Goal: Task Accomplishment & Management: Use online tool/utility

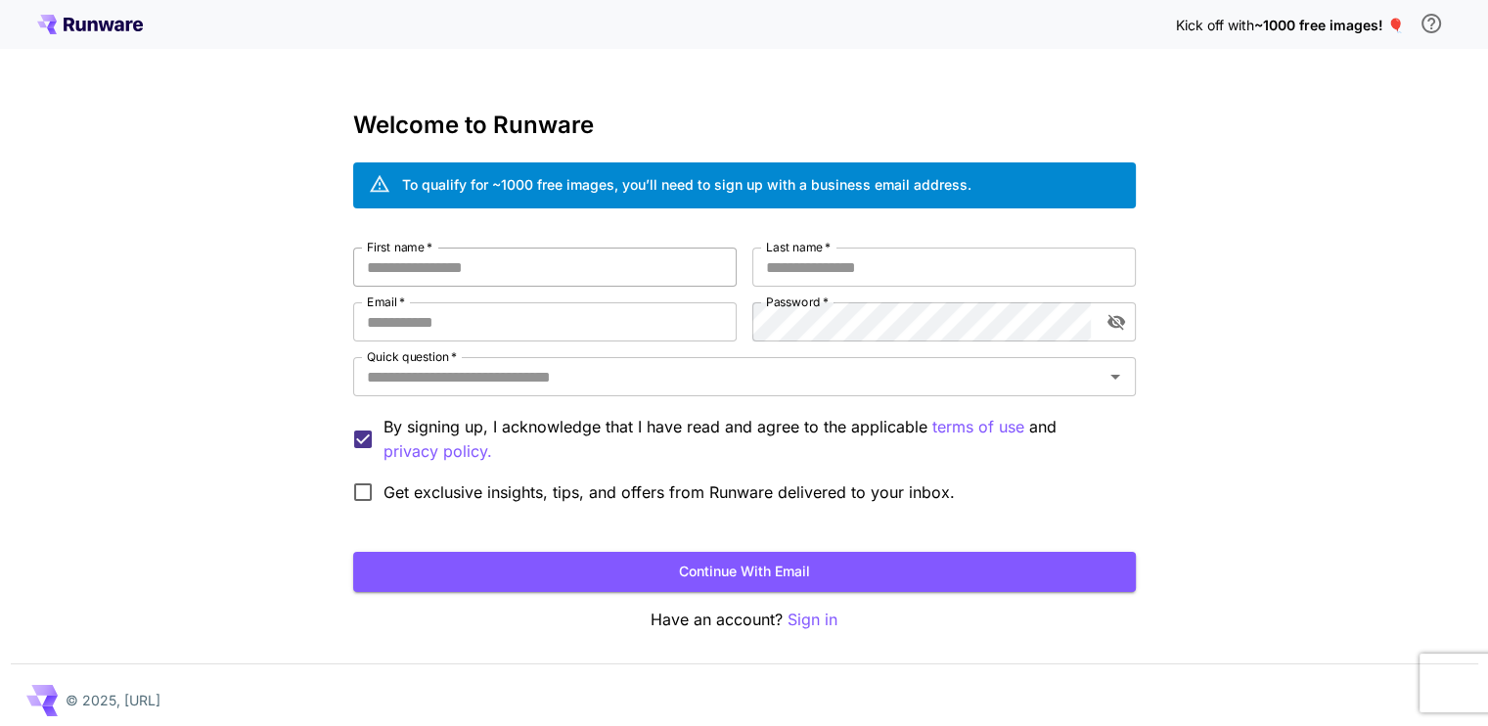
click at [577, 266] on input "First name   *" at bounding box center [545, 267] width 384 height 39
type input "**"
click at [841, 274] on input "Last name   *" at bounding box center [944, 267] width 384 height 39
type input "**"
click at [535, 312] on input "Email   *" at bounding box center [545, 321] width 384 height 39
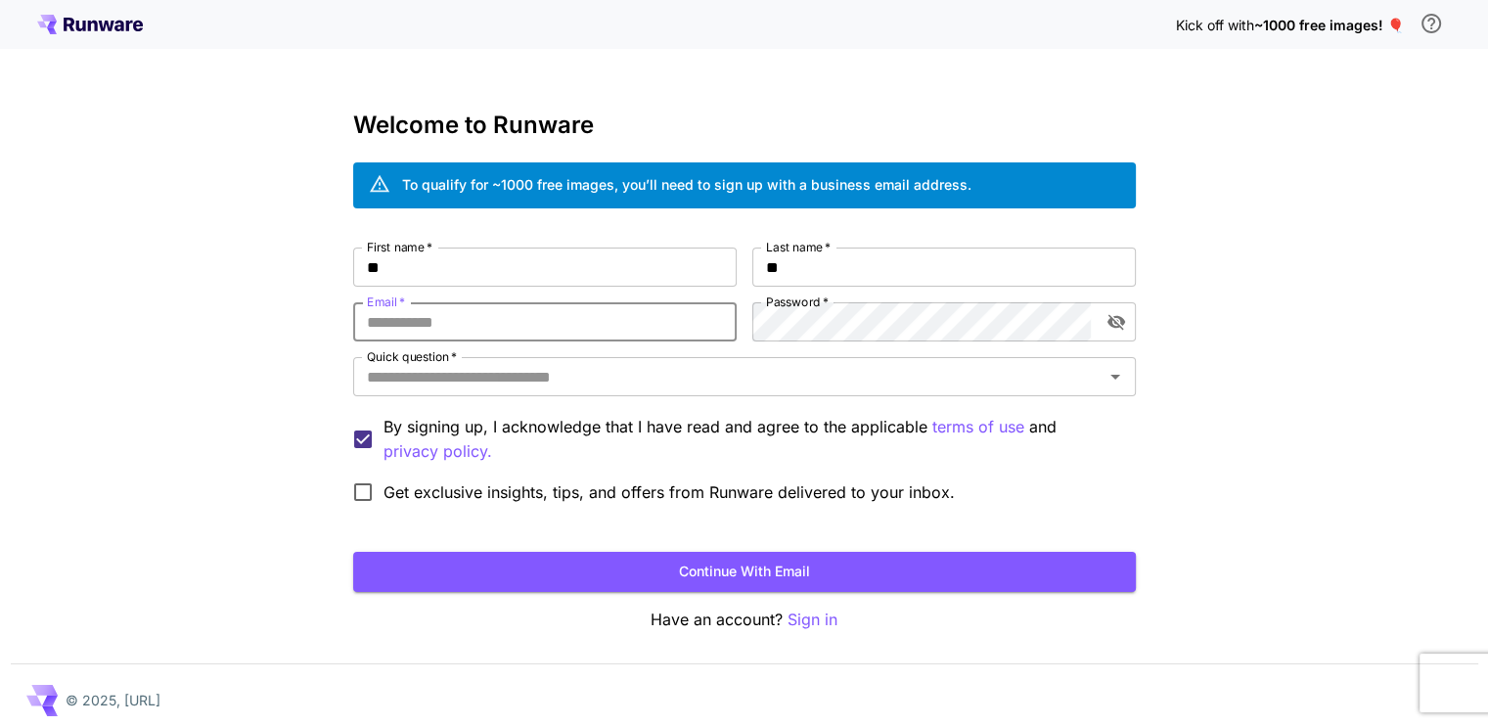
type input "**********"
click at [1130, 325] on button "toggle password visibility" at bounding box center [1116, 321] width 35 height 35
click at [551, 386] on input "Quick question   *" at bounding box center [728, 376] width 739 height 27
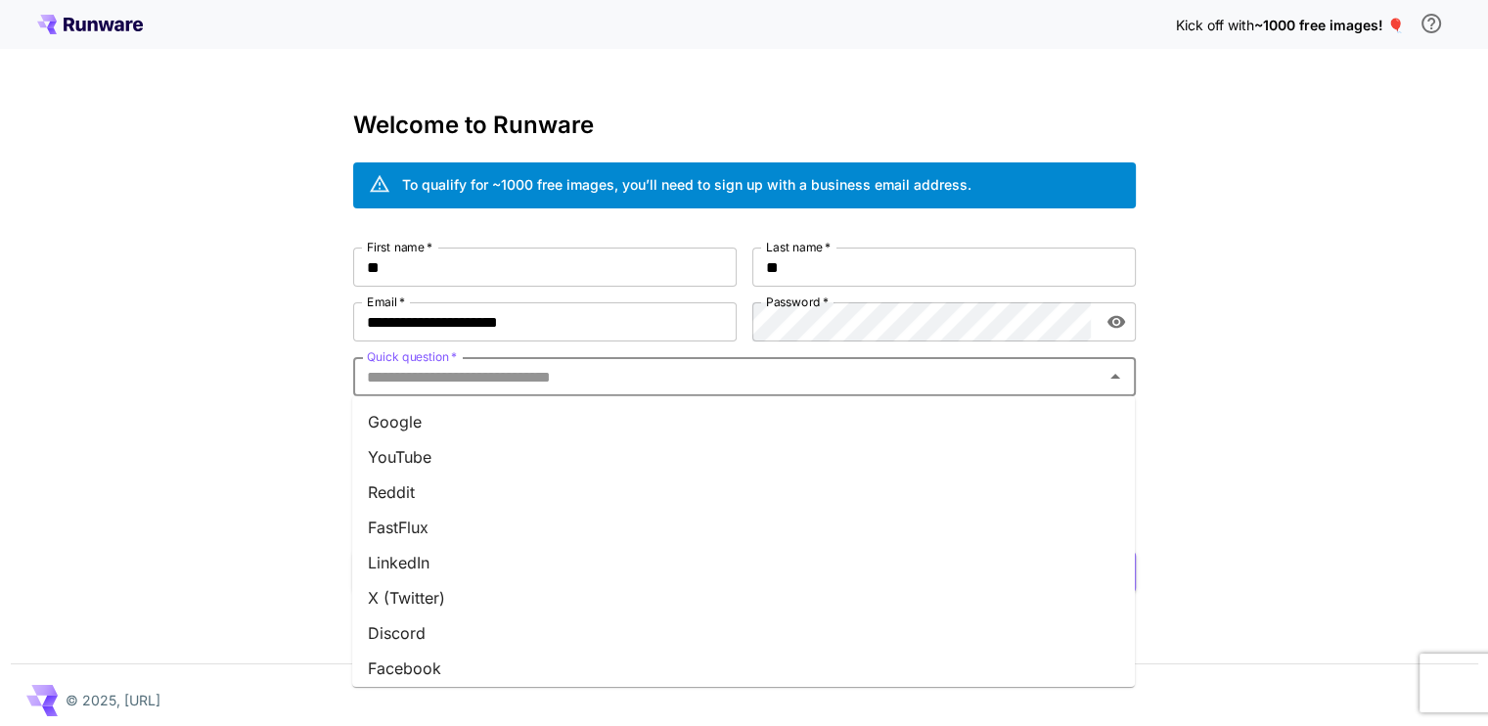
click at [430, 417] on li "Google" at bounding box center [743, 421] width 783 height 35
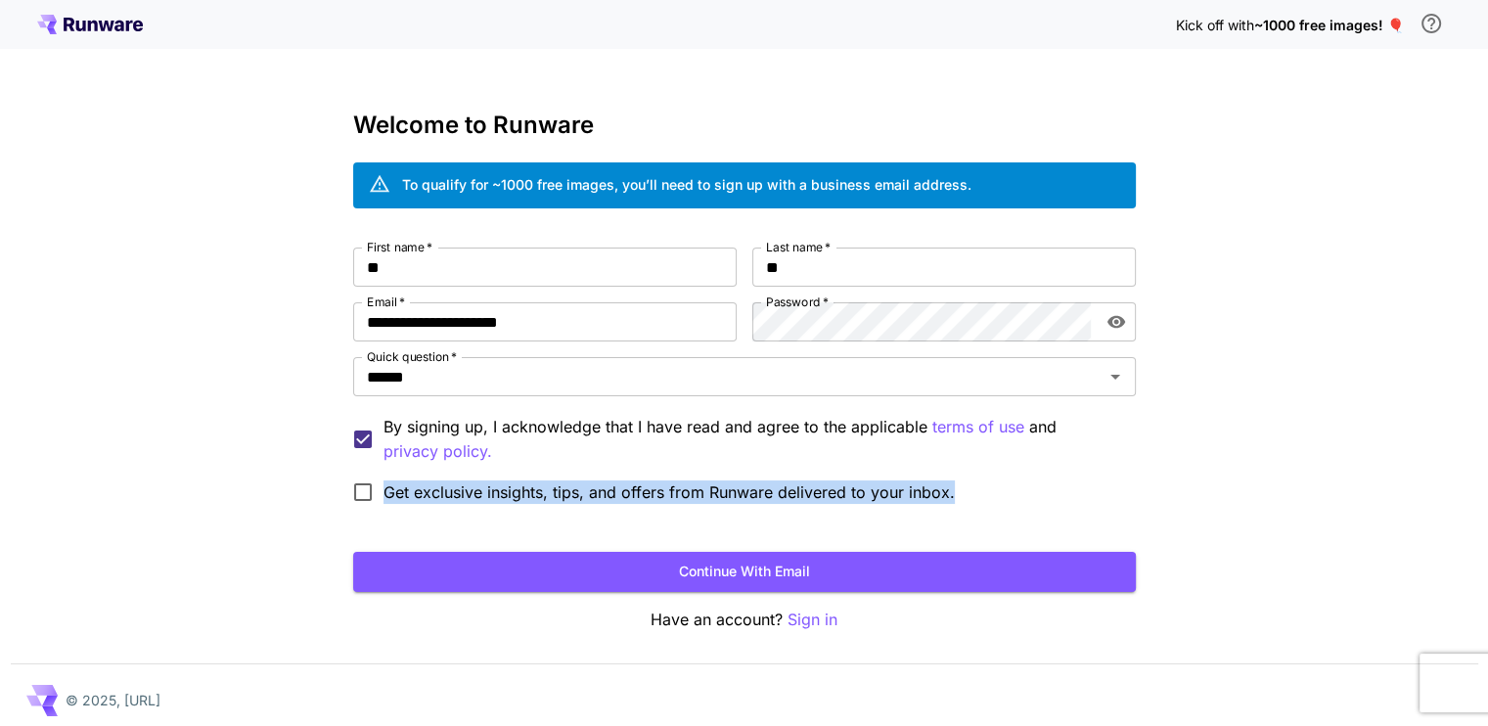
click at [380, 484] on div "Get exclusive insights, tips, and offers from Runware delivered to your inbox." at bounding box center [661, 492] width 617 height 41
click at [393, 509] on span "button" at bounding box center [393, 509] width 0 height 0
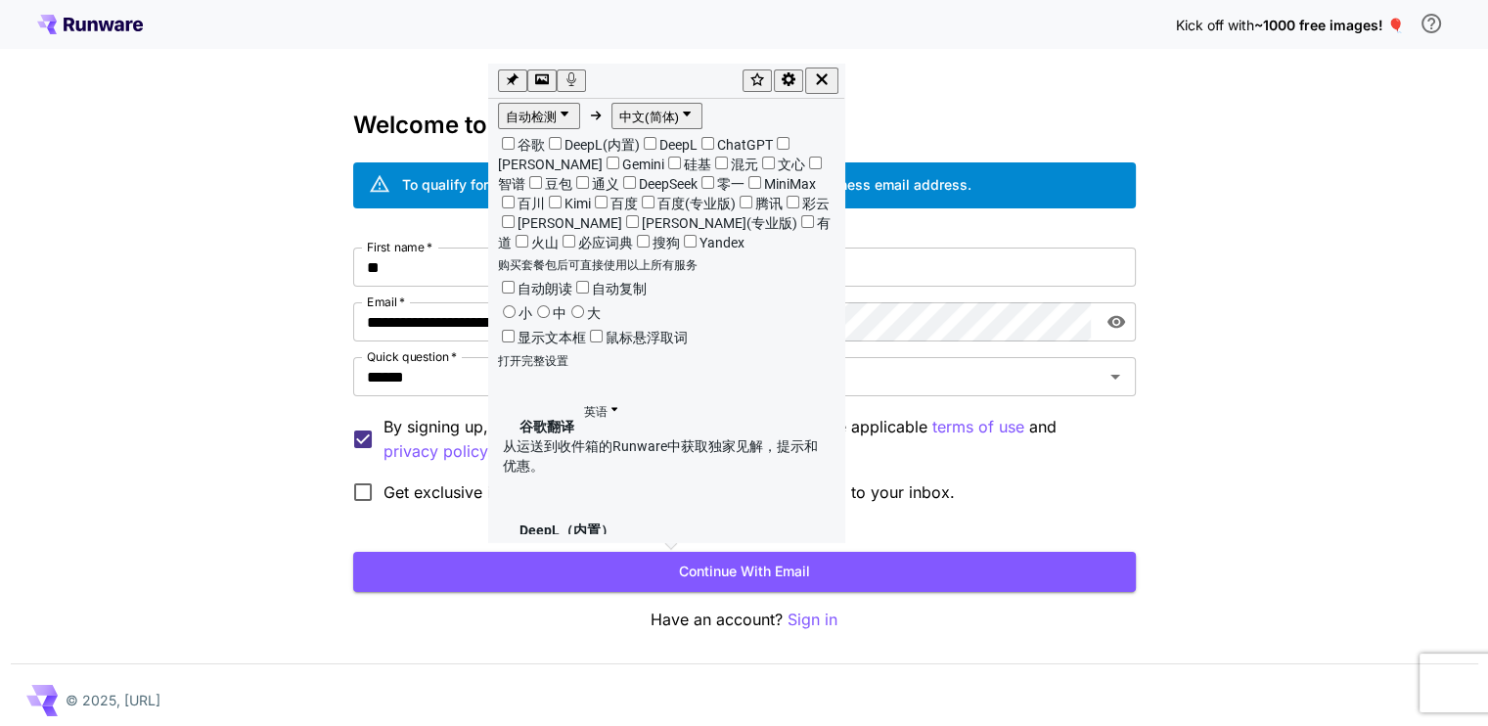
click at [1250, 511] on div "**********" at bounding box center [744, 368] width 1488 height 737
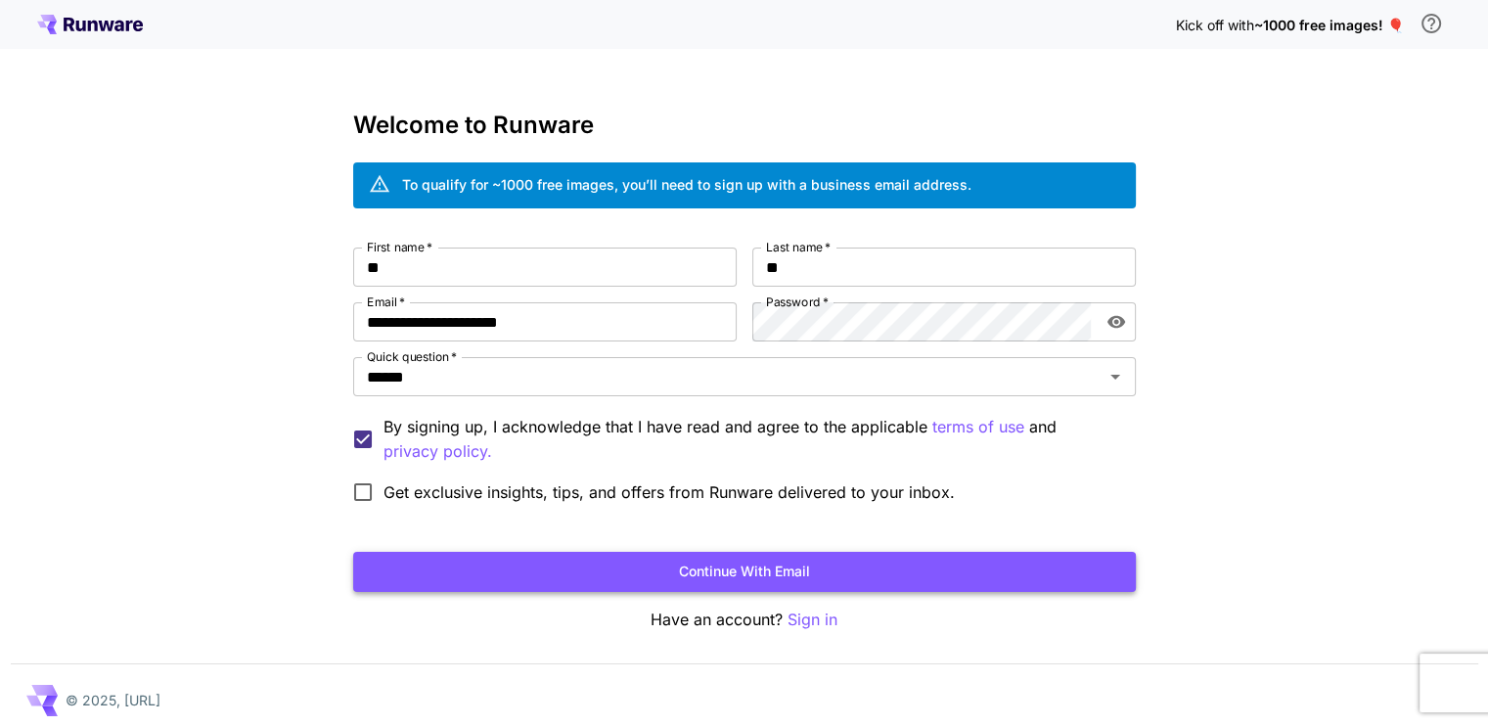
click at [729, 567] on button "Continue with email" at bounding box center [744, 572] width 783 height 40
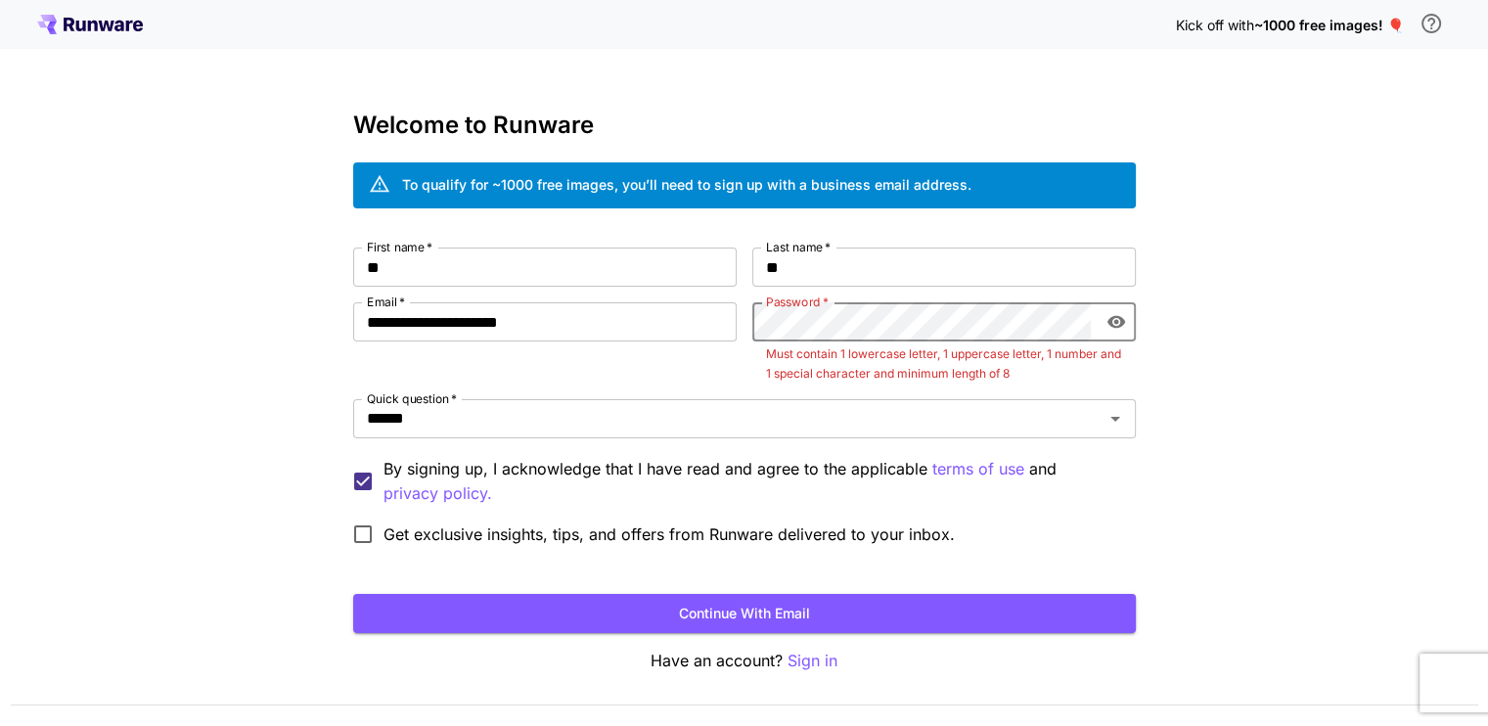
click at [659, 292] on div "**********" at bounding box center [744, 401] width 783 height 307
click at [886, 622] on button "Continue with email" at bounding box center [744, 614] width 783 height 40
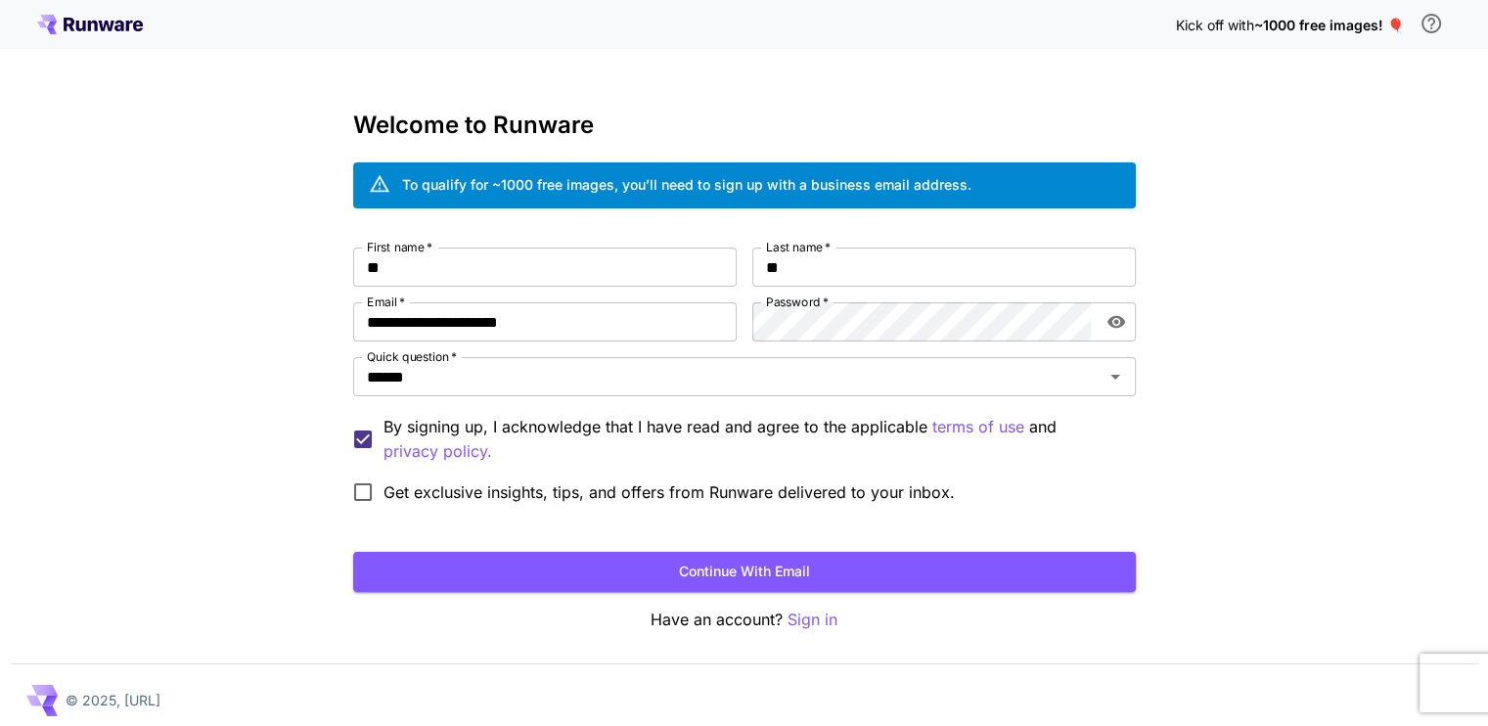
click at [1186, 359] on div "**********" at bounding box center [744, 368] width 1488 height 737
click at [806, 564] on button "Continue with email" at bounding box center [744, 572] width 783 height 40
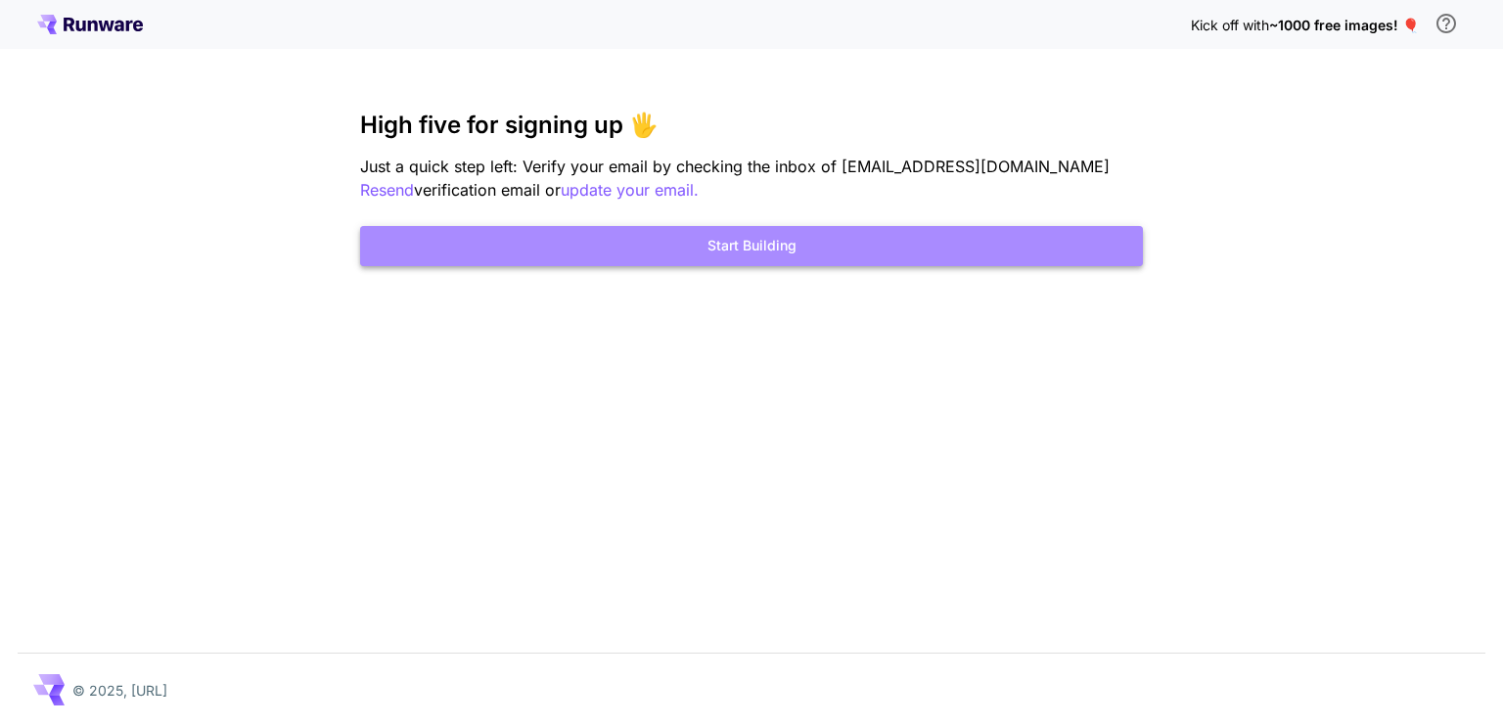
click at [740, 258] on button "Start Building" at bounding box center [751, 246] width 783 height 40
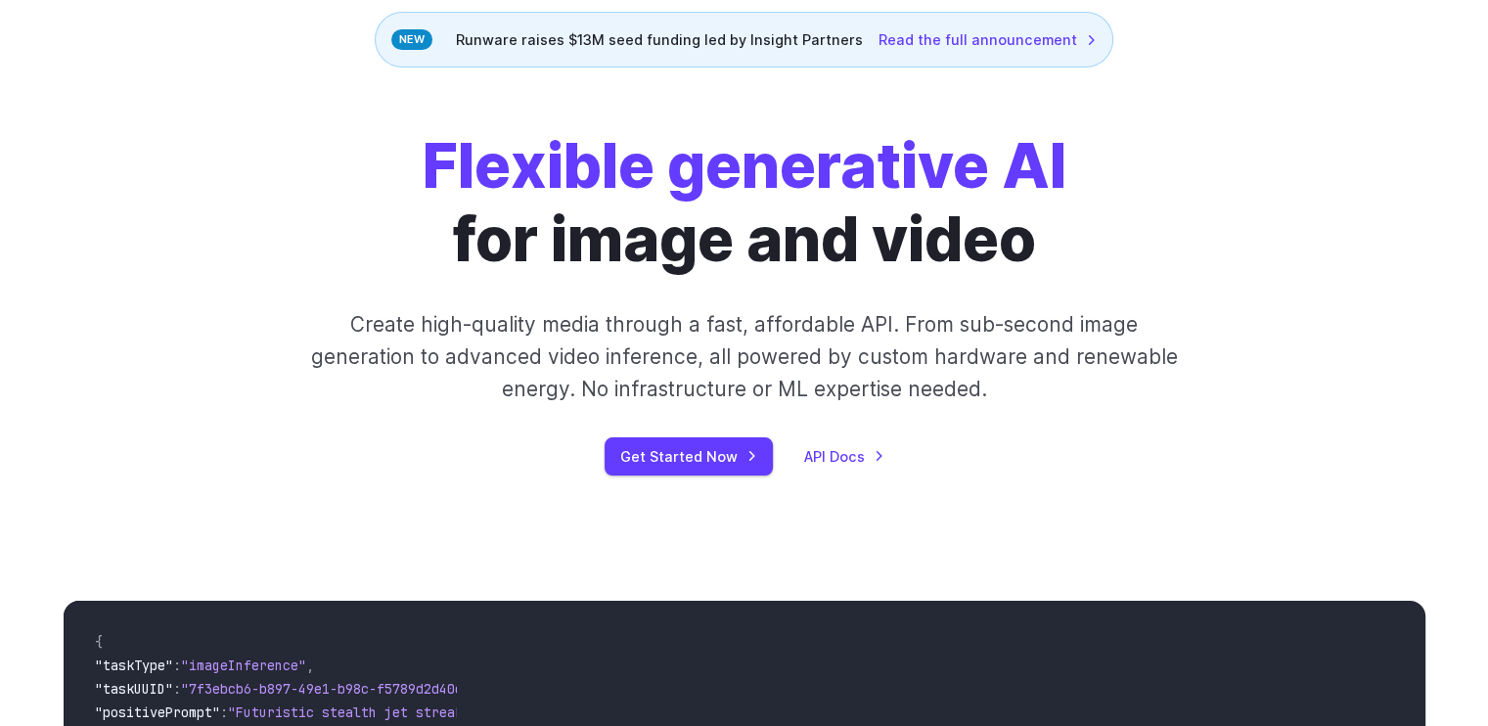
scroll to position [196, 0]
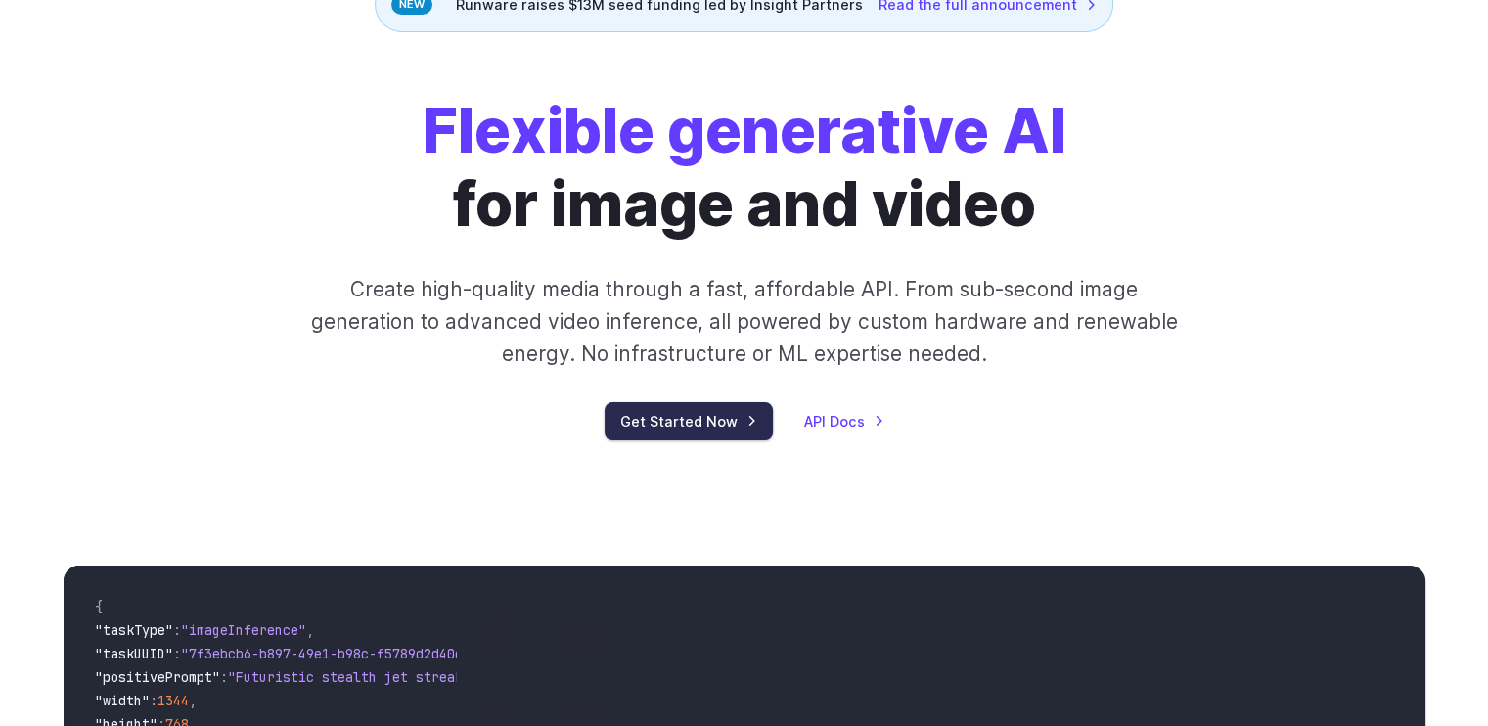
click at [675, 406] on link "Get Started Now" at bounding box center [689, 421] width 168 height 38
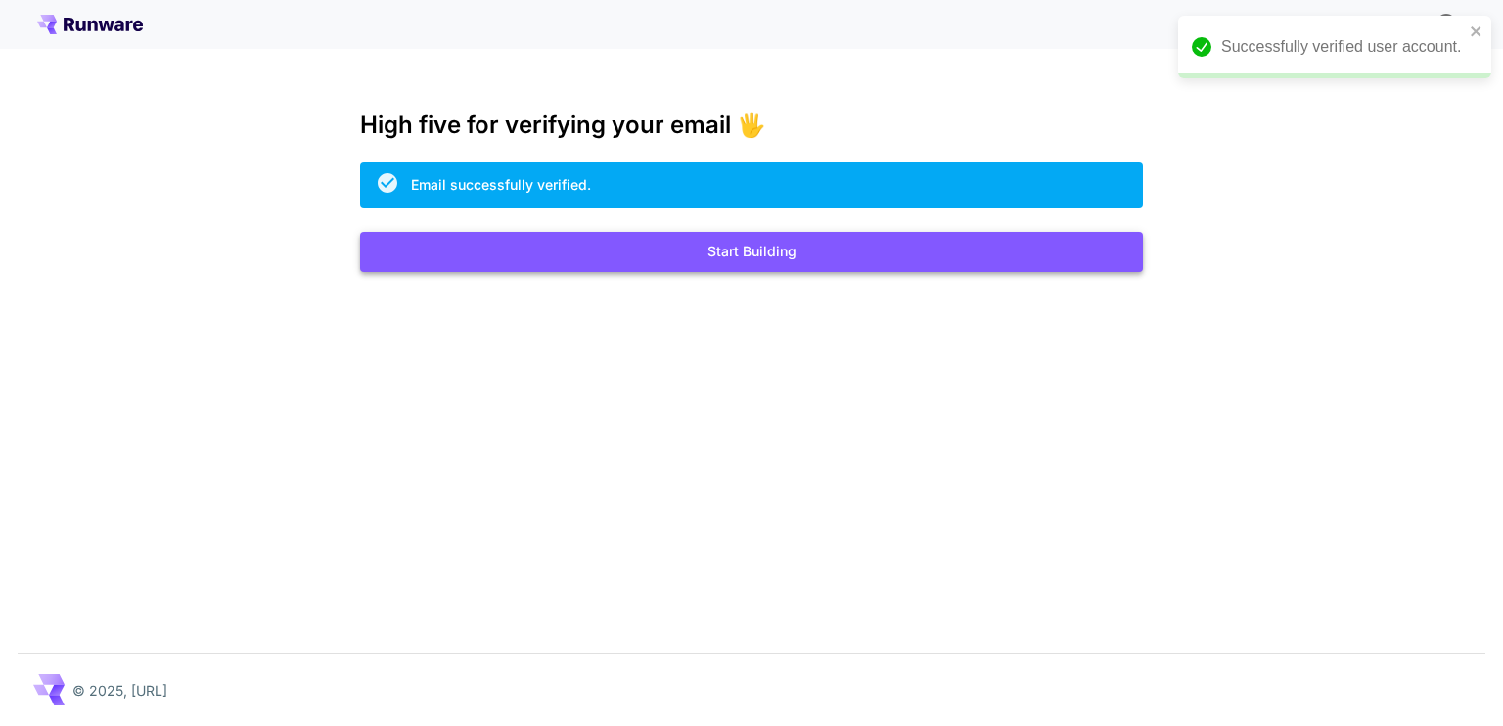
click at [763, 261] on button "Start Building" at bounding box center [751, 252] width 783 height 40
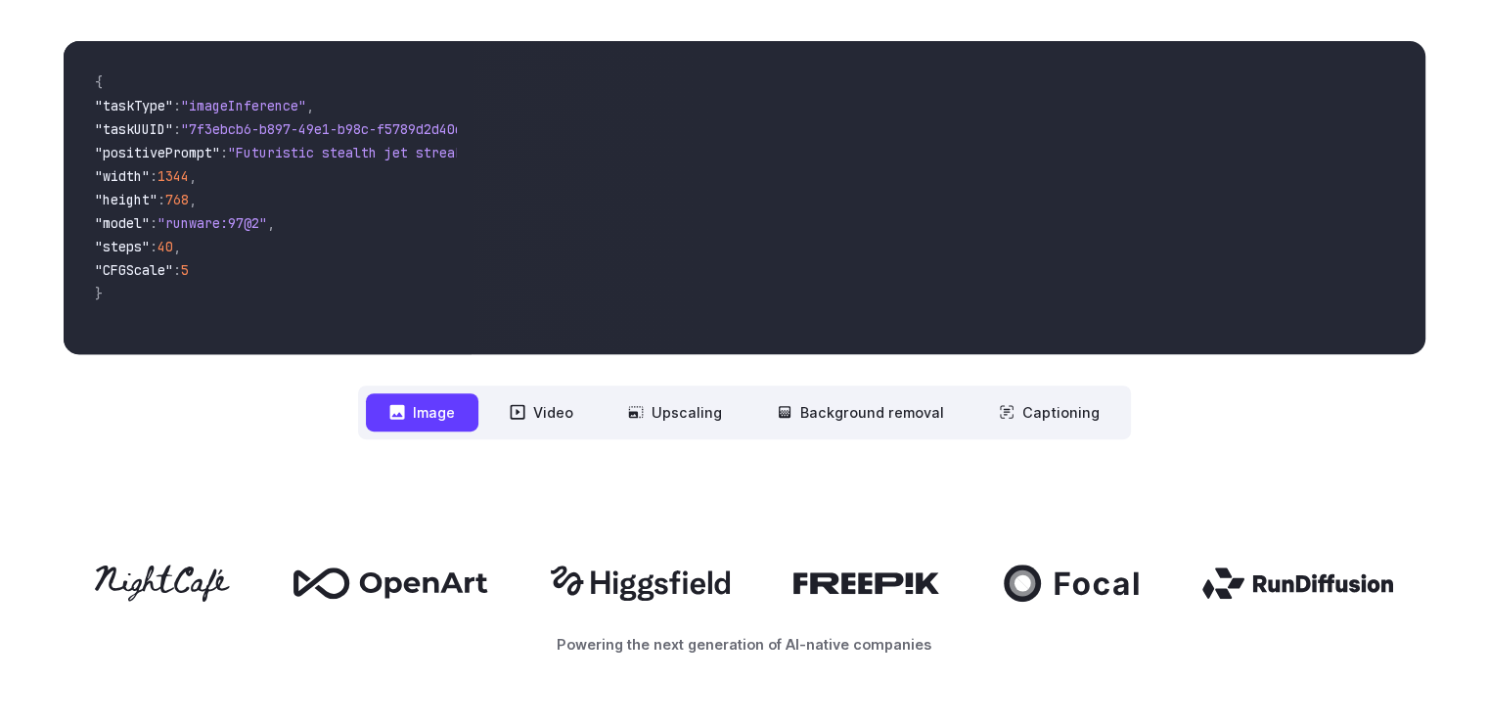
scroll to position [685, 0]
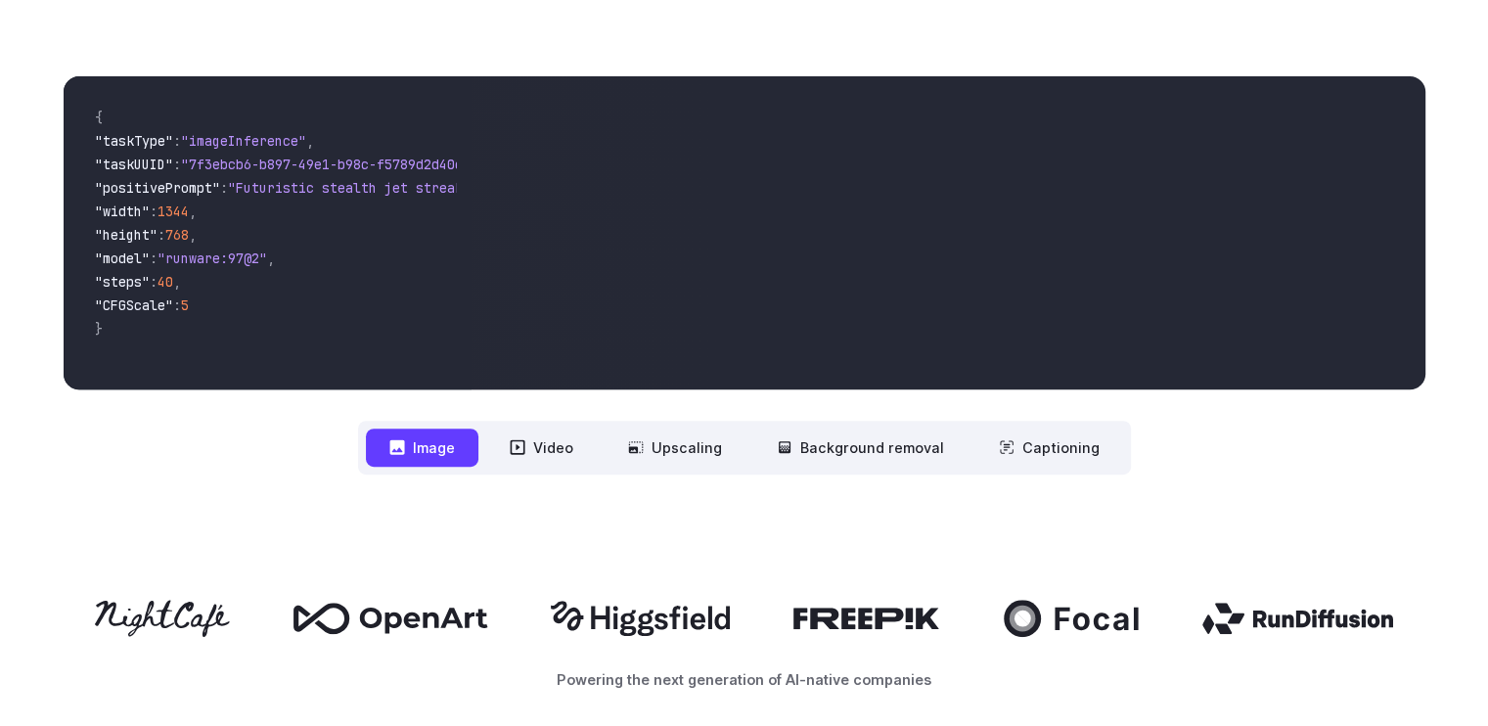
click at [363, 282] on span ""steps" : 40 ," at bounding box center [268, 283] width 346 height 23
click at [438, 450] on button "Image" at bounding box center [422, 448] width 113 height 38
click at [448, 453] on button "Image" at bounding box center [422, 448] width 113 height 38
click at [525, 445] on icon at bounding box center [518, 447] width 16 height 16
click at [432, 453] on button "Image" at bounding box center [422, 448] width 113 height 38
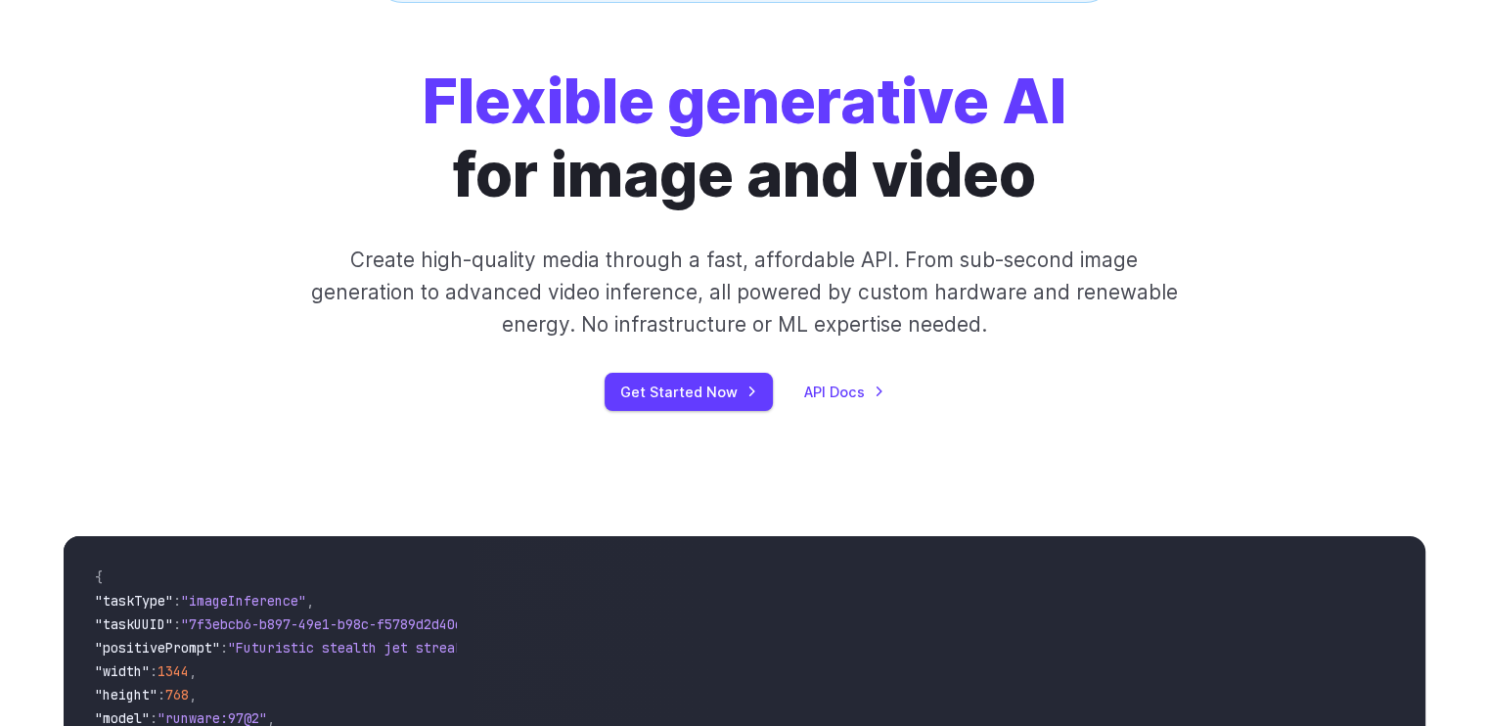
scroll to position [196, 0]
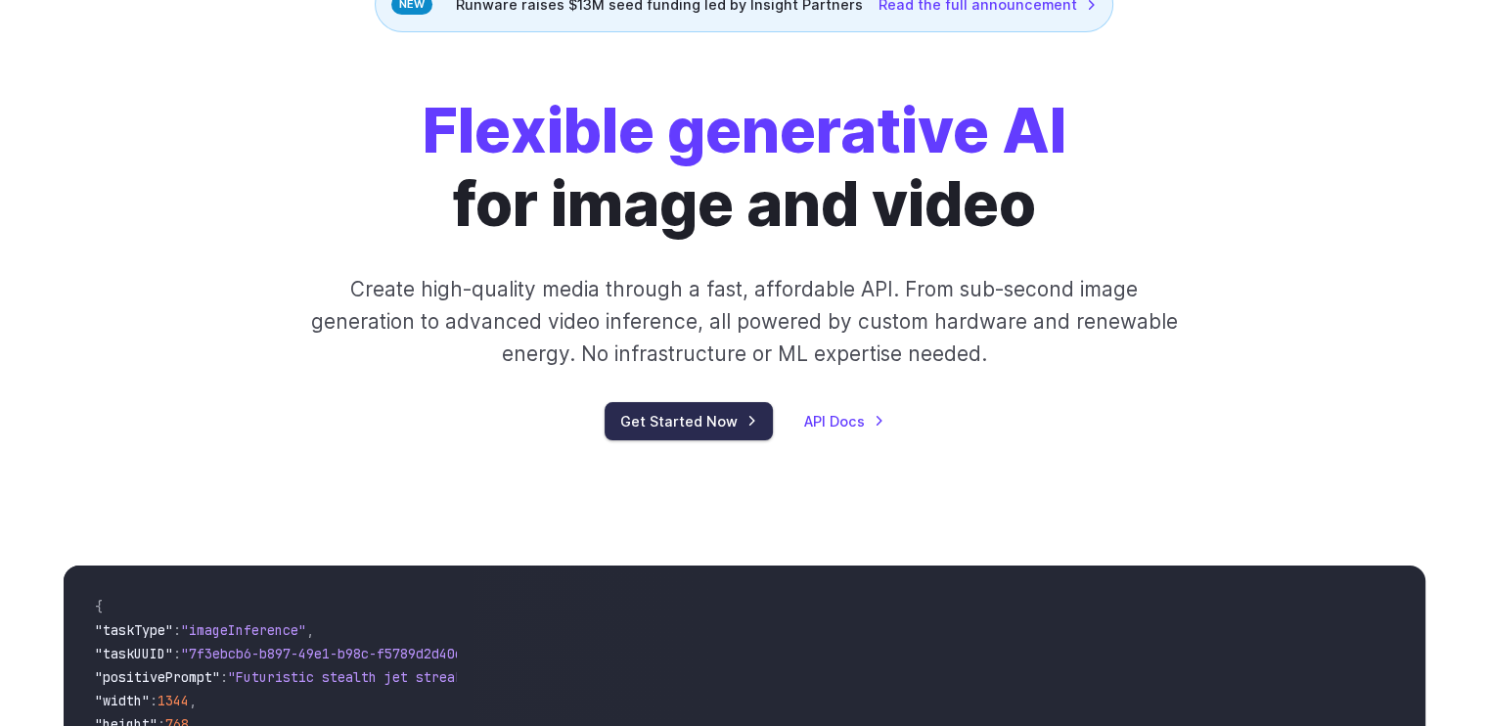
click at [672, 437] on link "Get Started Now" at bounding box center [689, 421] width 168 height 38
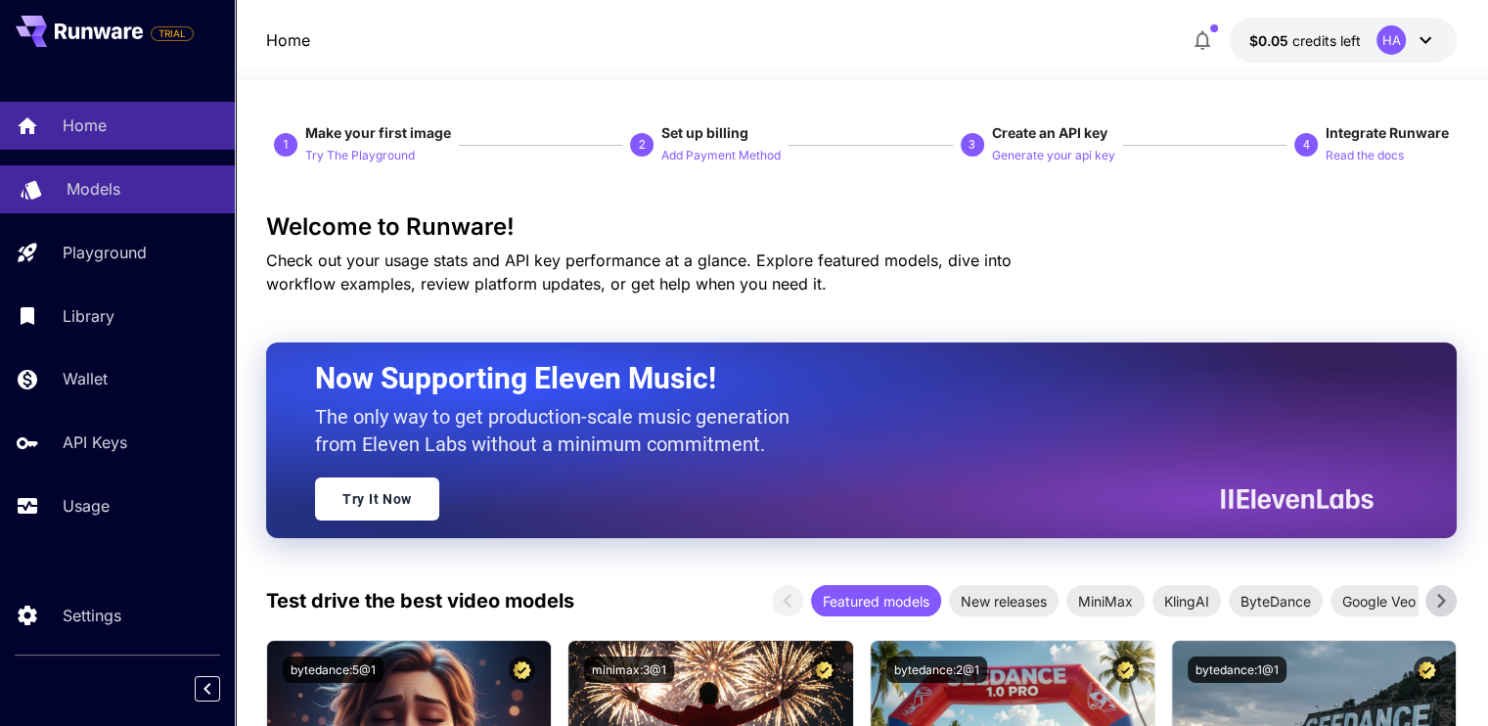
click at [131, 197] on div "Models" at bounding box center [143, 188] width 153 height 23
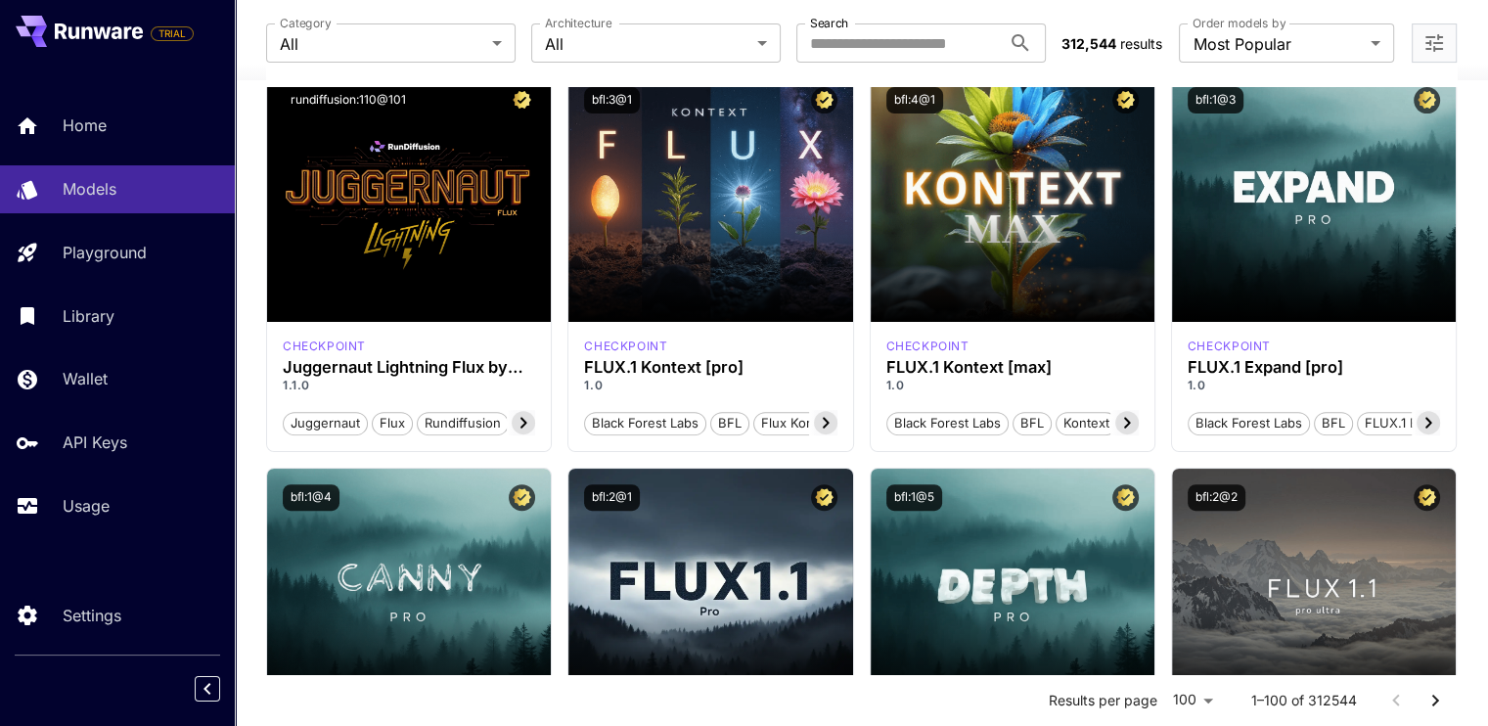
scroll to position [587, 0]
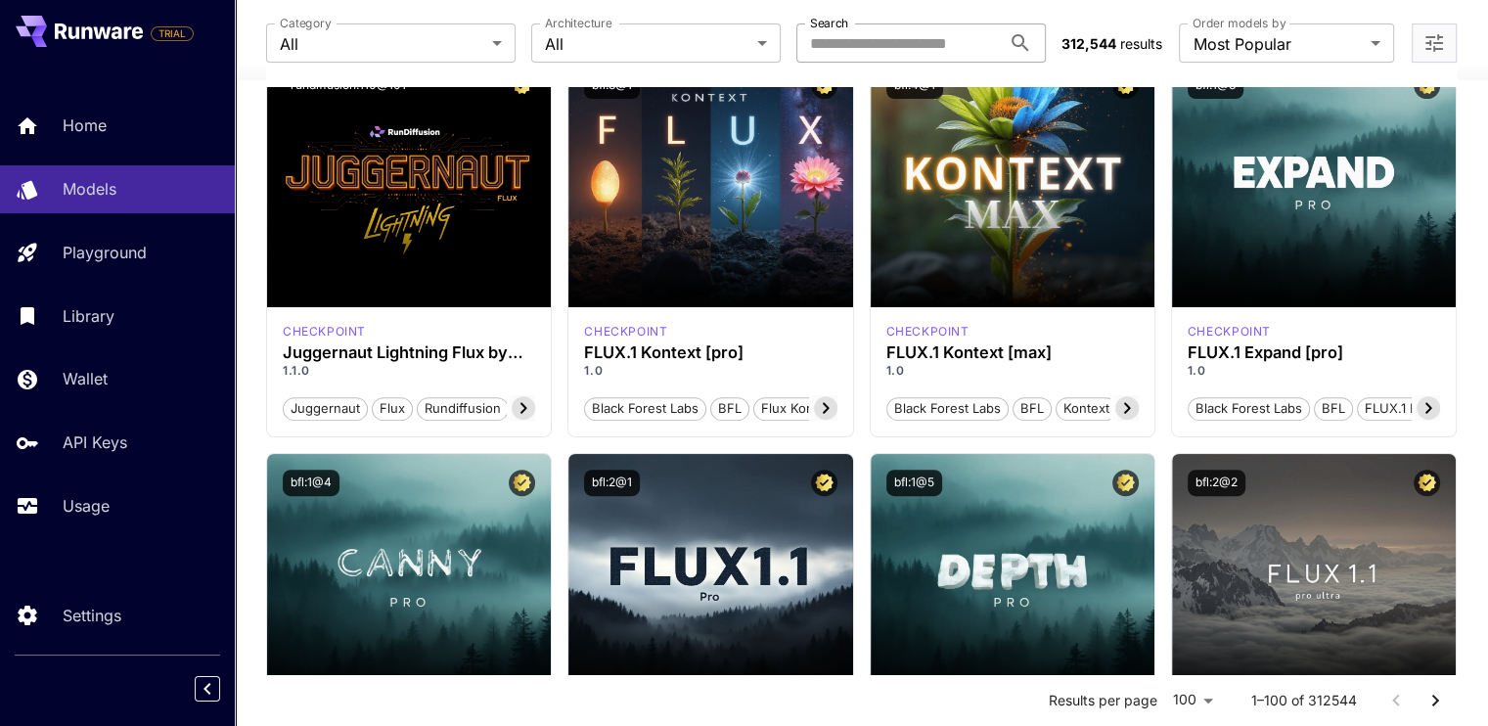
drag, startPoint x: 941, startPoint y: 44, endPoint x: 1037, endPoint y: 43, distance: 95.9
click at [941, 44] on input "Search" at bounding box center [898, 42] width 204 height 39
paste input "*********"
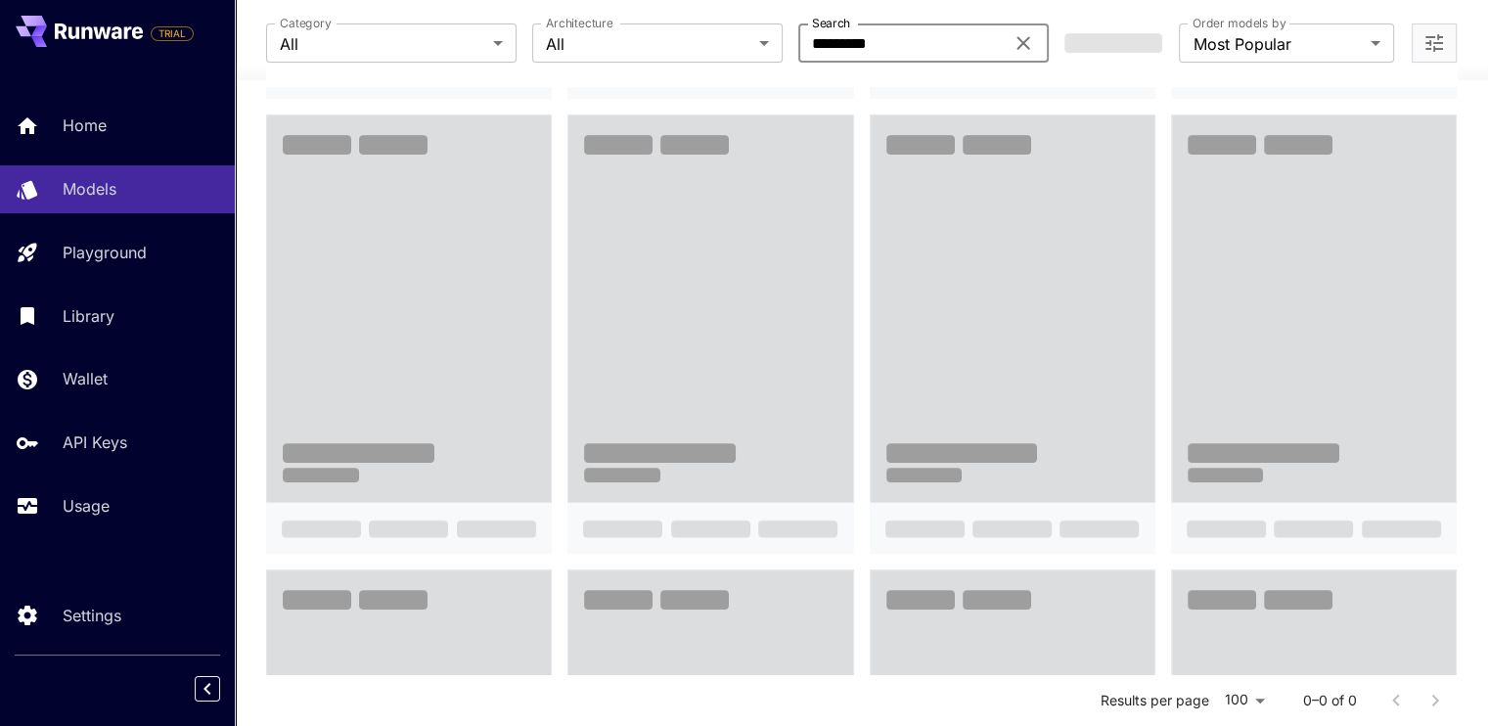
click at [929, 37] on input "*********" at bounding box center [900, 42] width 205 height 39
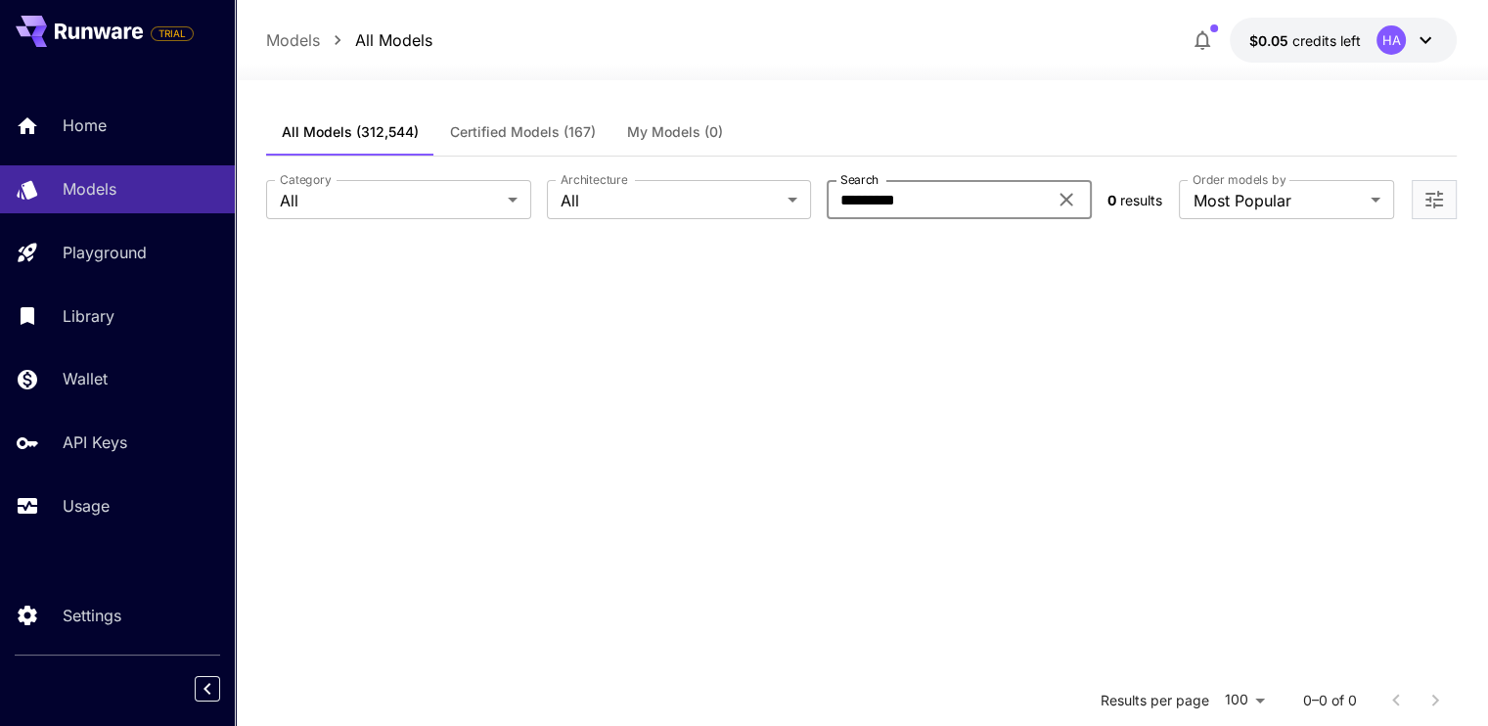
scroll to position [0, 0]
type input "*********"
click at [922, 304] on section at bounding box center [861, 609] width 1191 height 726
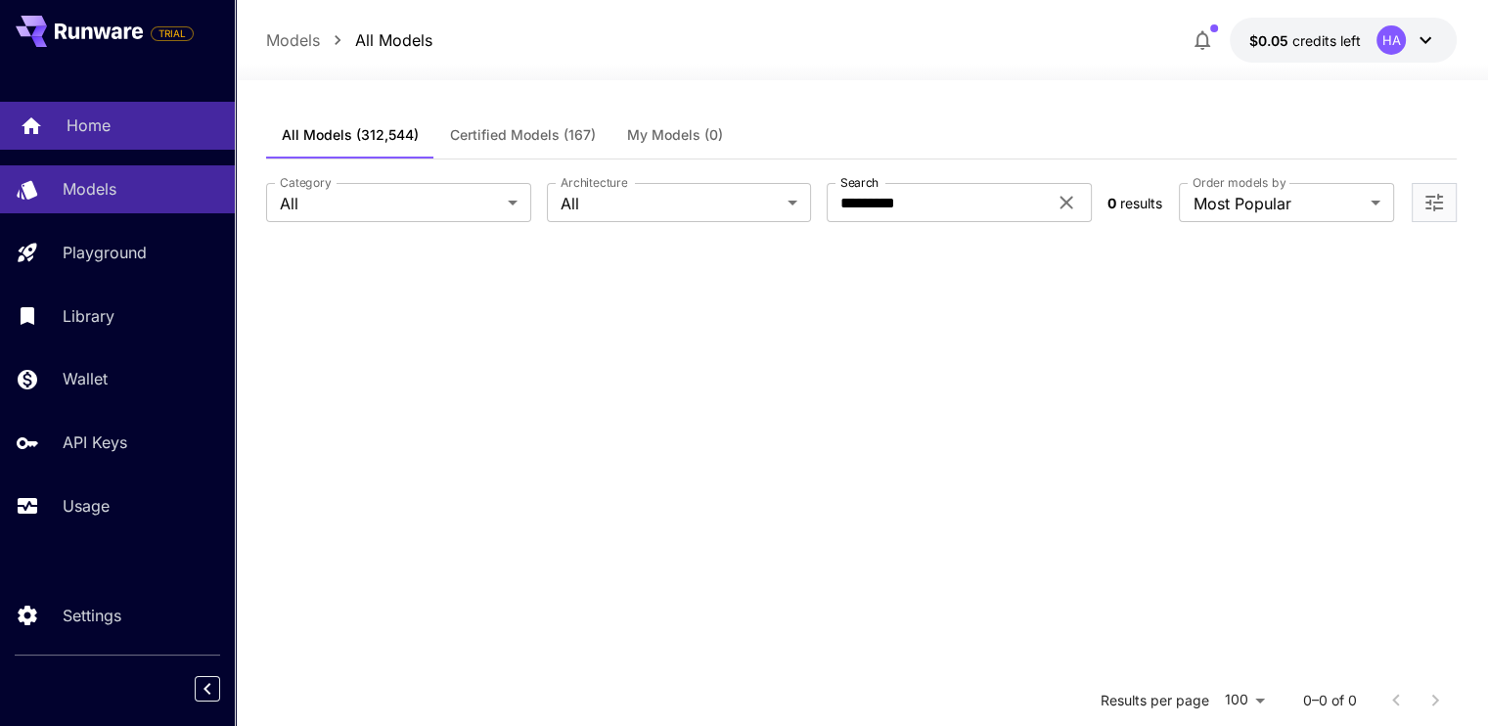
click at [59, 133] on link "Home" at bounding box center [117, 126] width 235 height 48
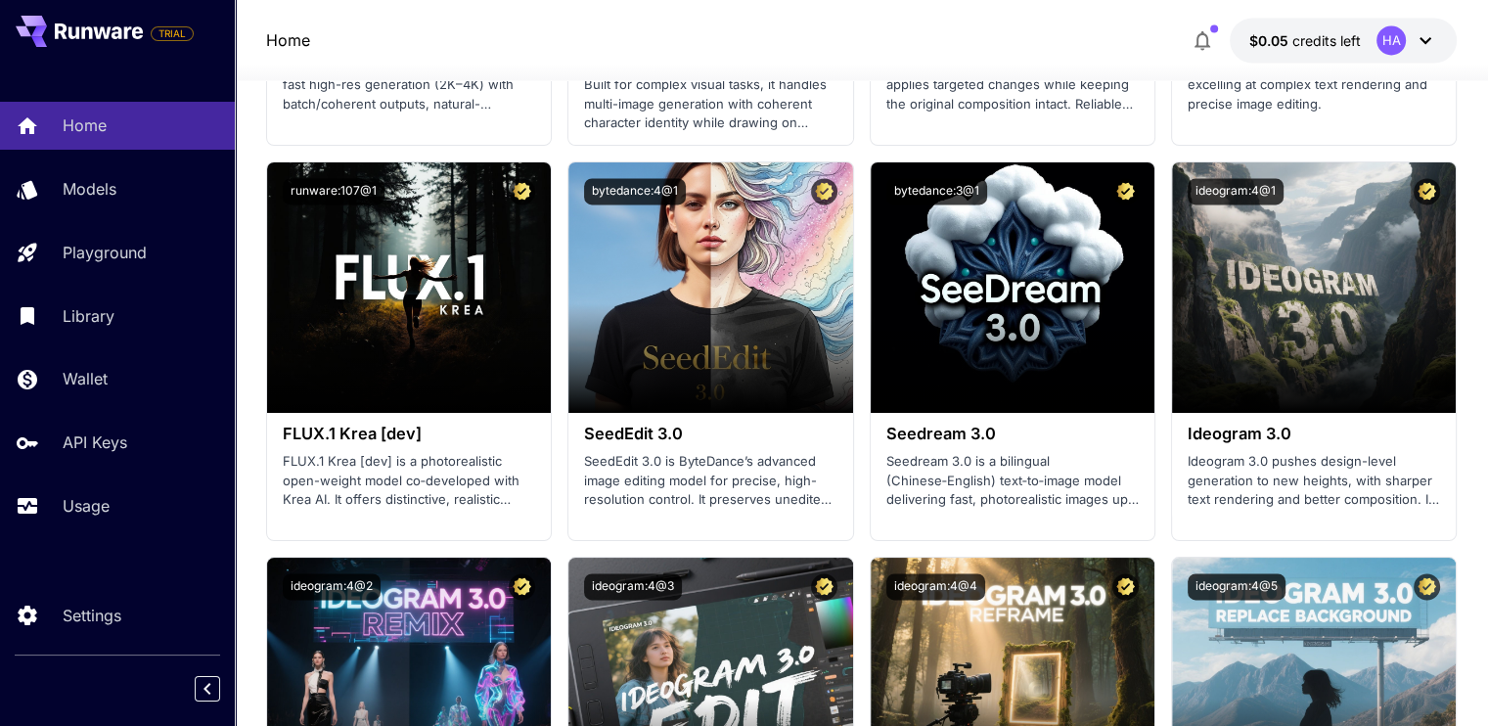
scroll to position [3131, 0]
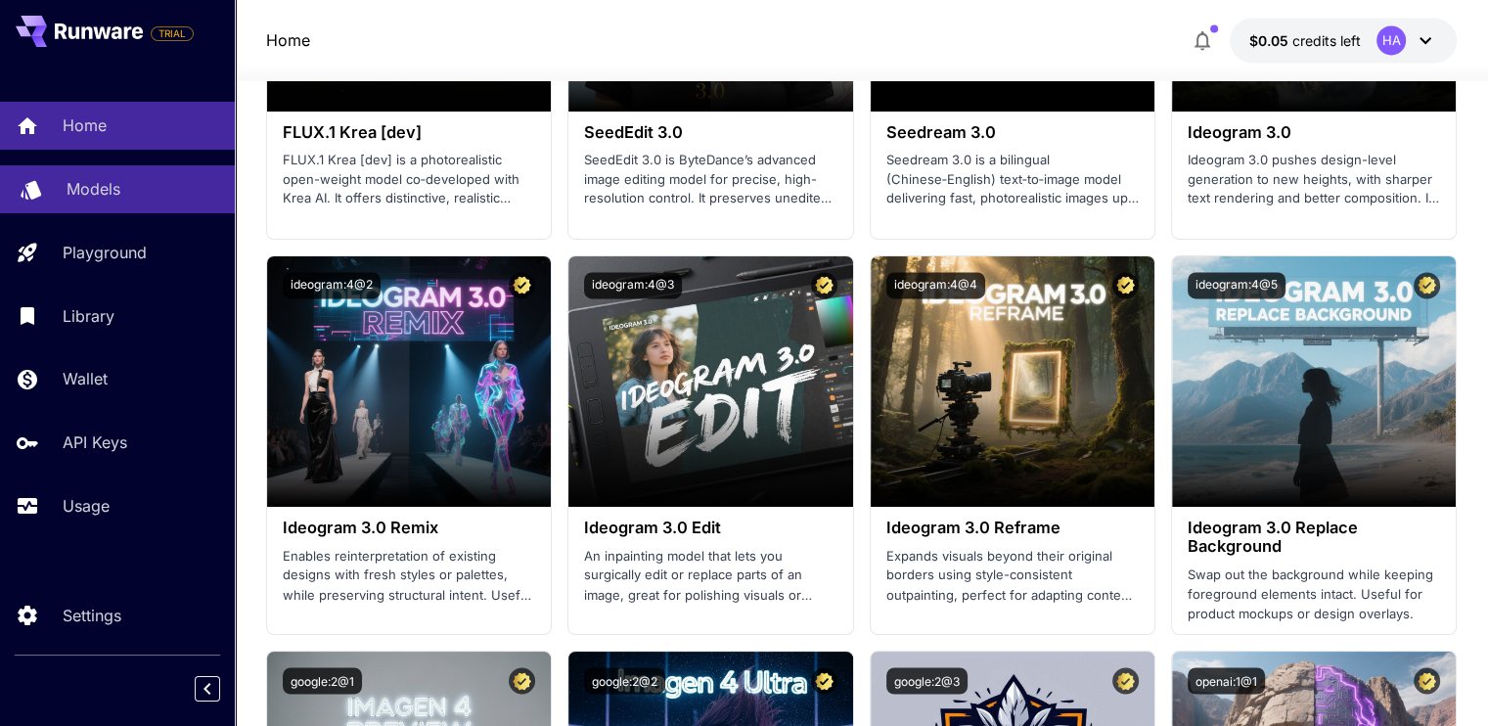
click at [171, 185] on div "Models" at bounding box center [143, 188] width 153 height 23
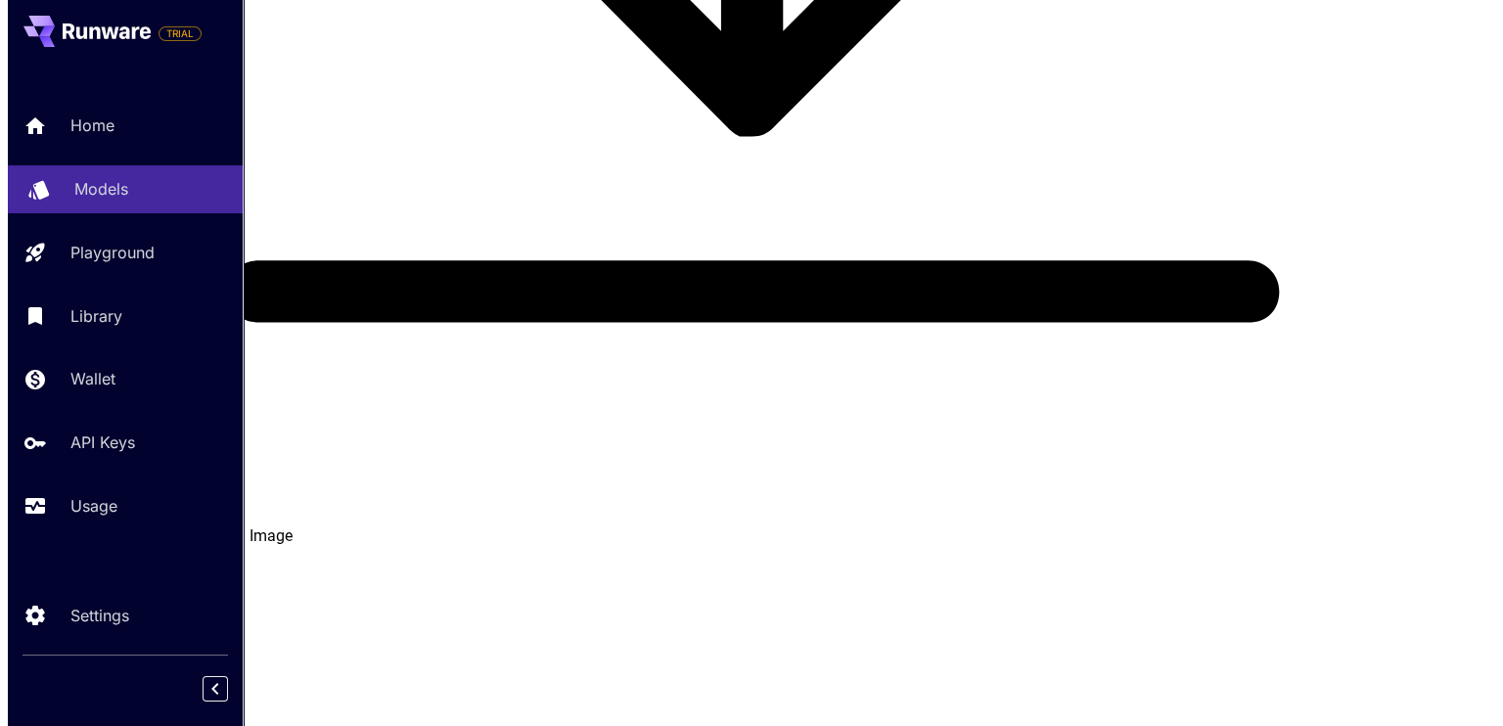
scroll to position [383, 0]
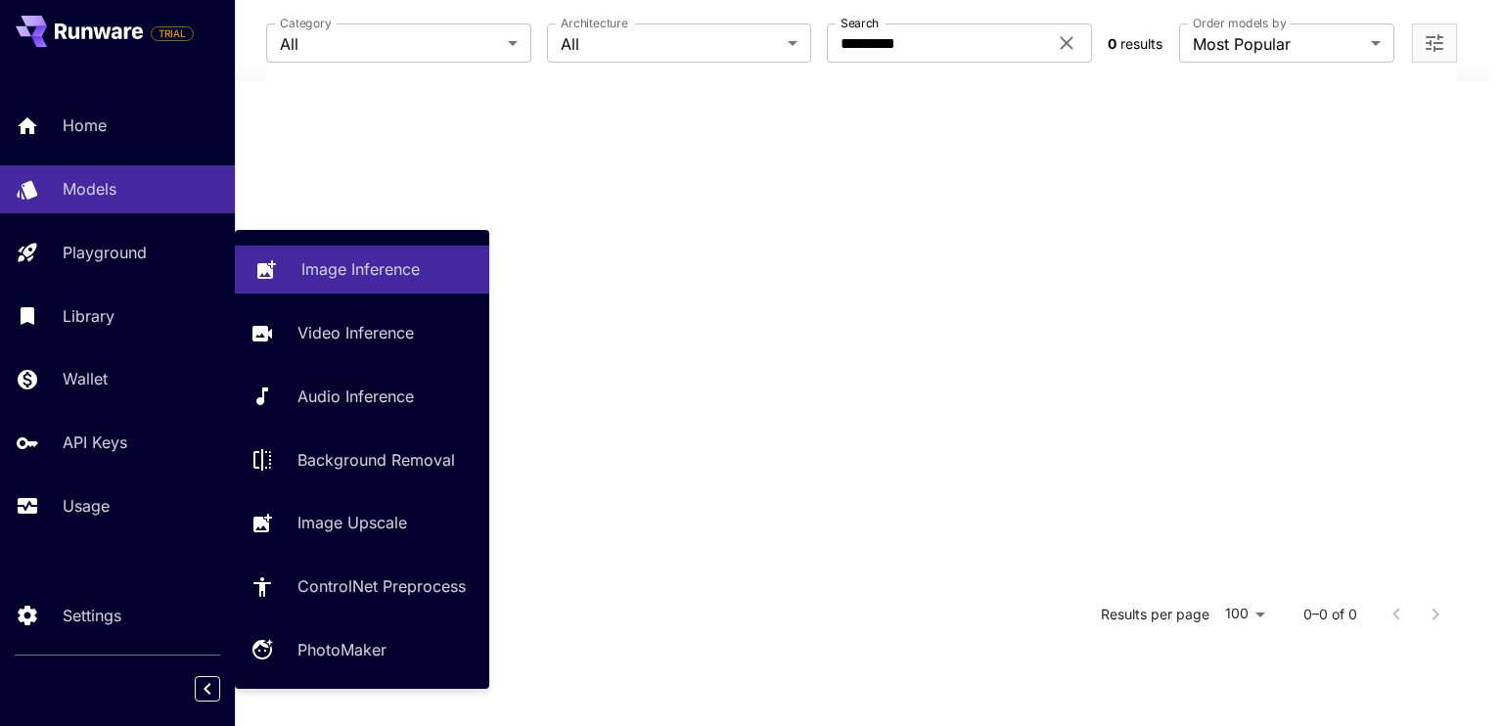
click at [334, 268] on p "Image Inference" at bounding box center [360, 268] width 118 height 23
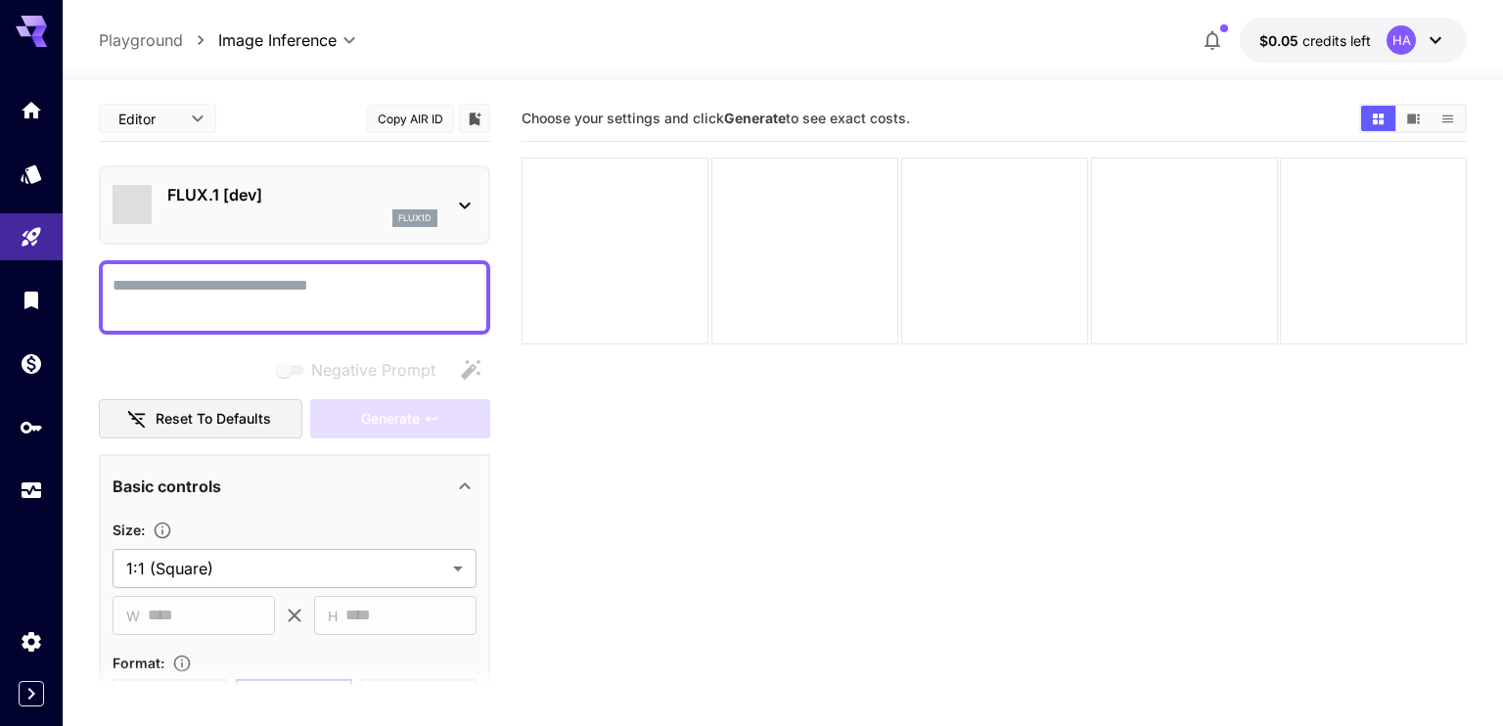
type input "**********"
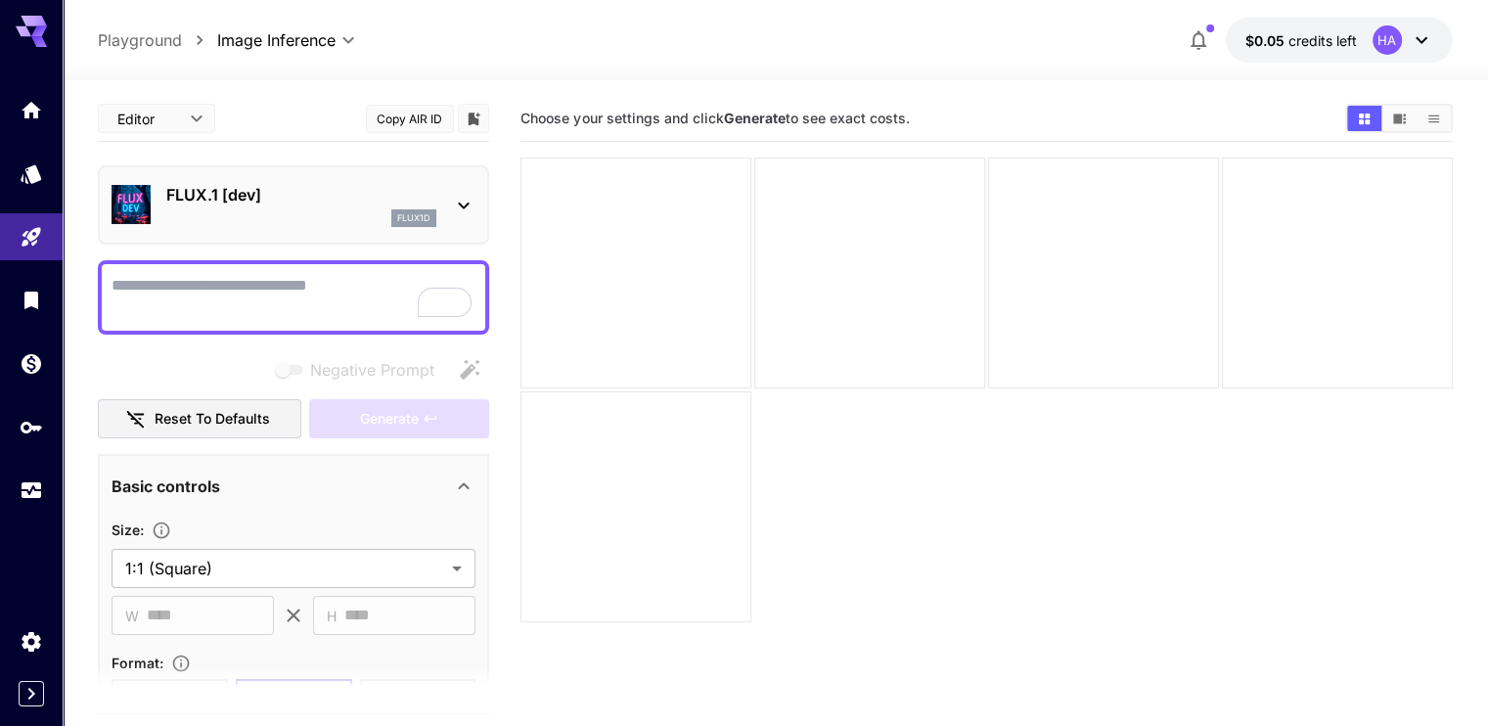
click at [169, 48] on p "Playground" at bounding box center [140, 39] width 84 height 23
click at [22, 175] on icon "Models" at bounding box center [33, 167] width 23 height 23
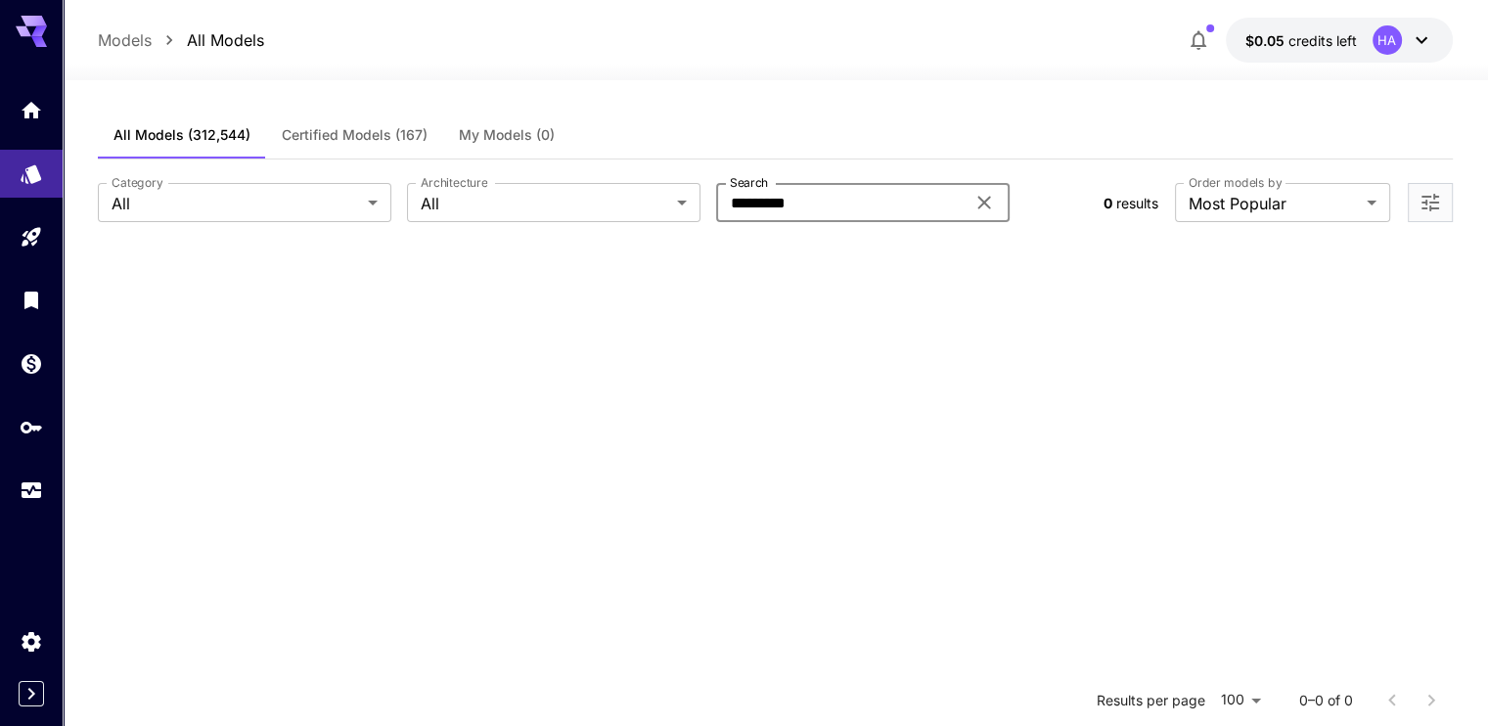
click at [851, 206] on input "*********" at bounding box center [840, 202] width 249 height 39
click at [40, 101] on icon "Home" at bounding box center [33, 104] width 23 height 23
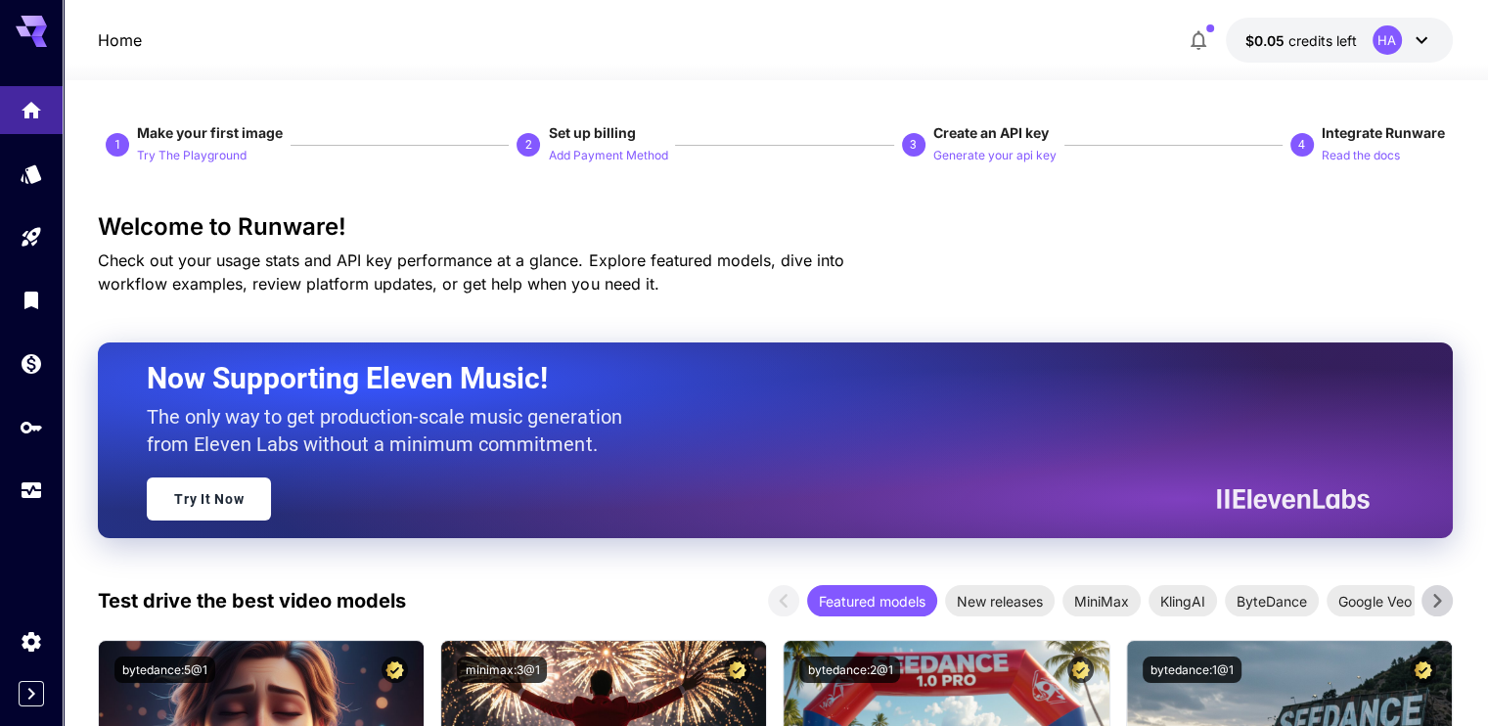
click at [1427, 47] on icon at bounding box center [1421, 39] width 23 height 23
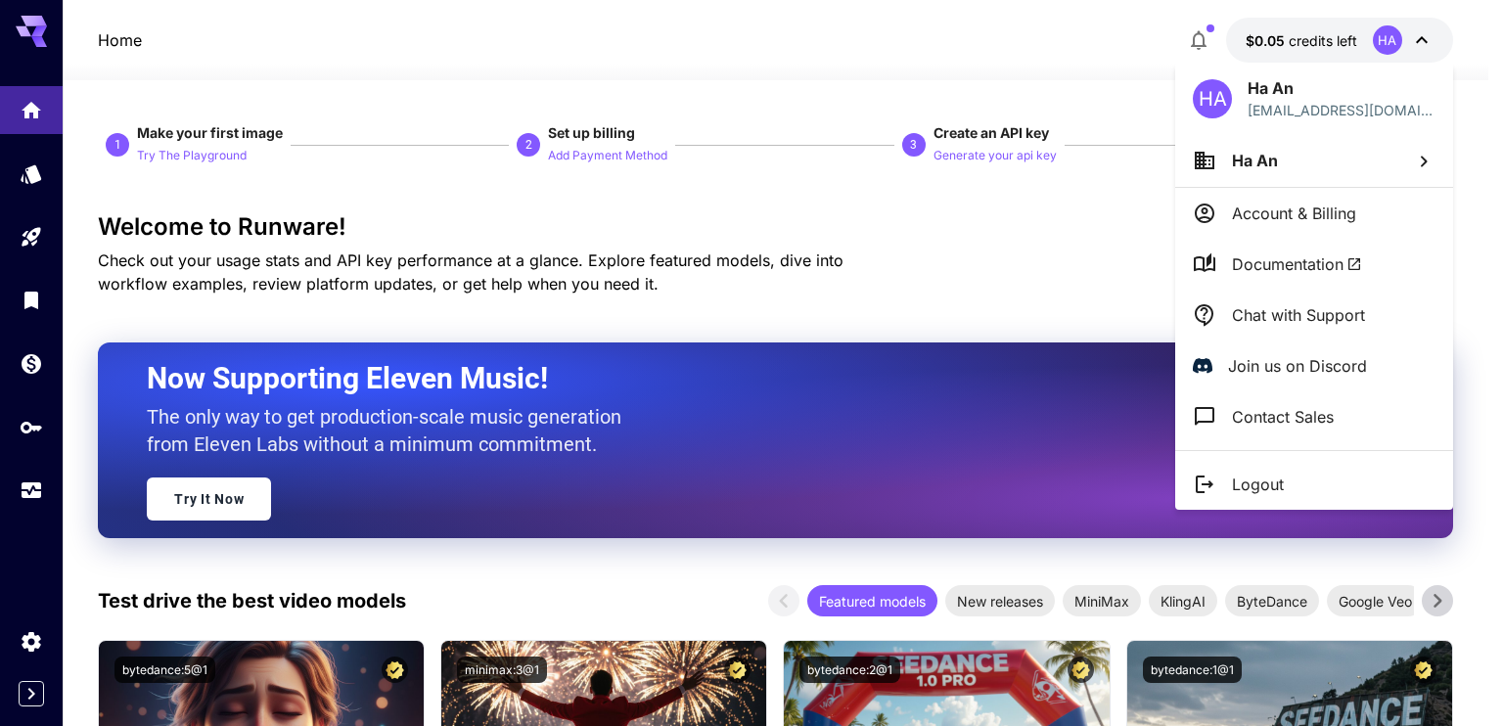
click at [987, 59] on div at bounding box center [751, 363] width 1503 height 726
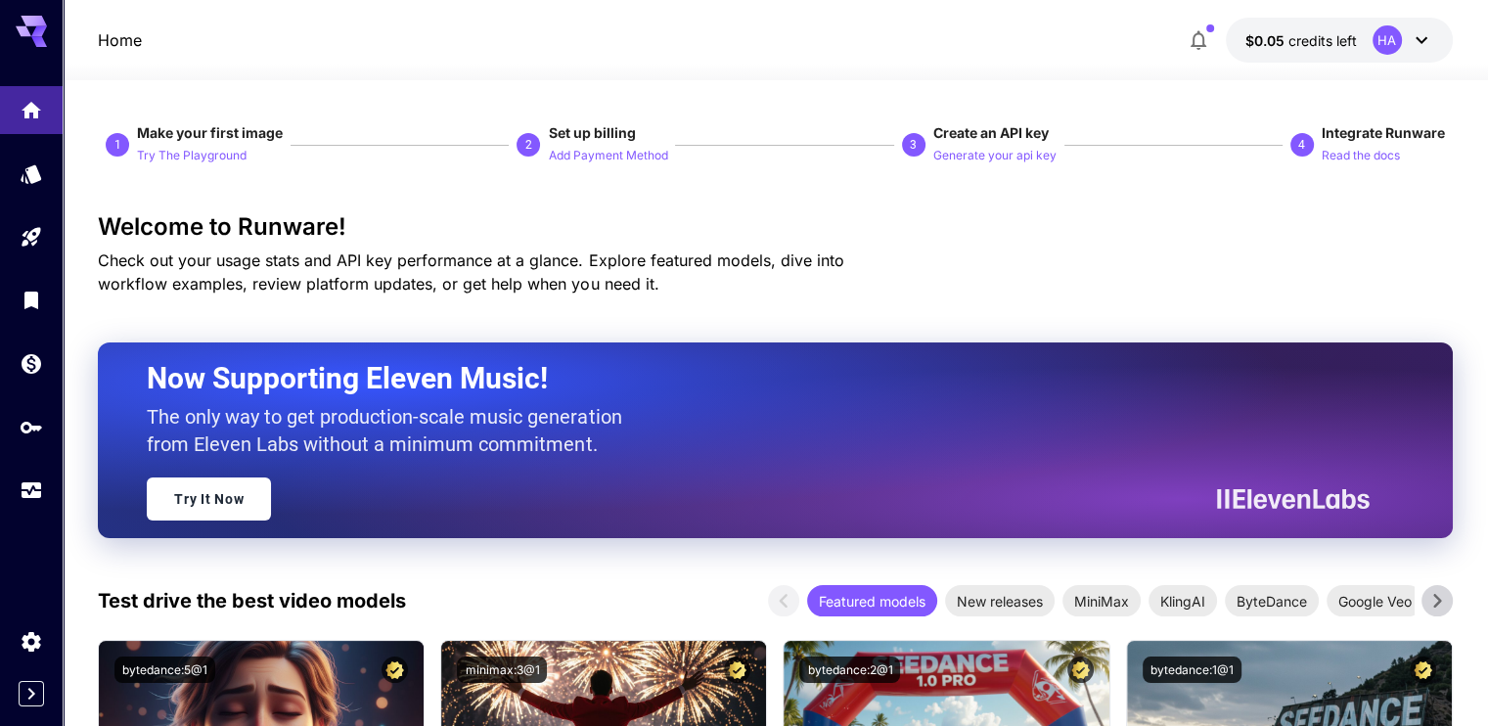
click at [36, 680] on div at bounding box center [31, 661] width 63 height 89
click at [31, 692] on icon "Expand sidebar" at bounding box center [31, 694] width 7 height 12
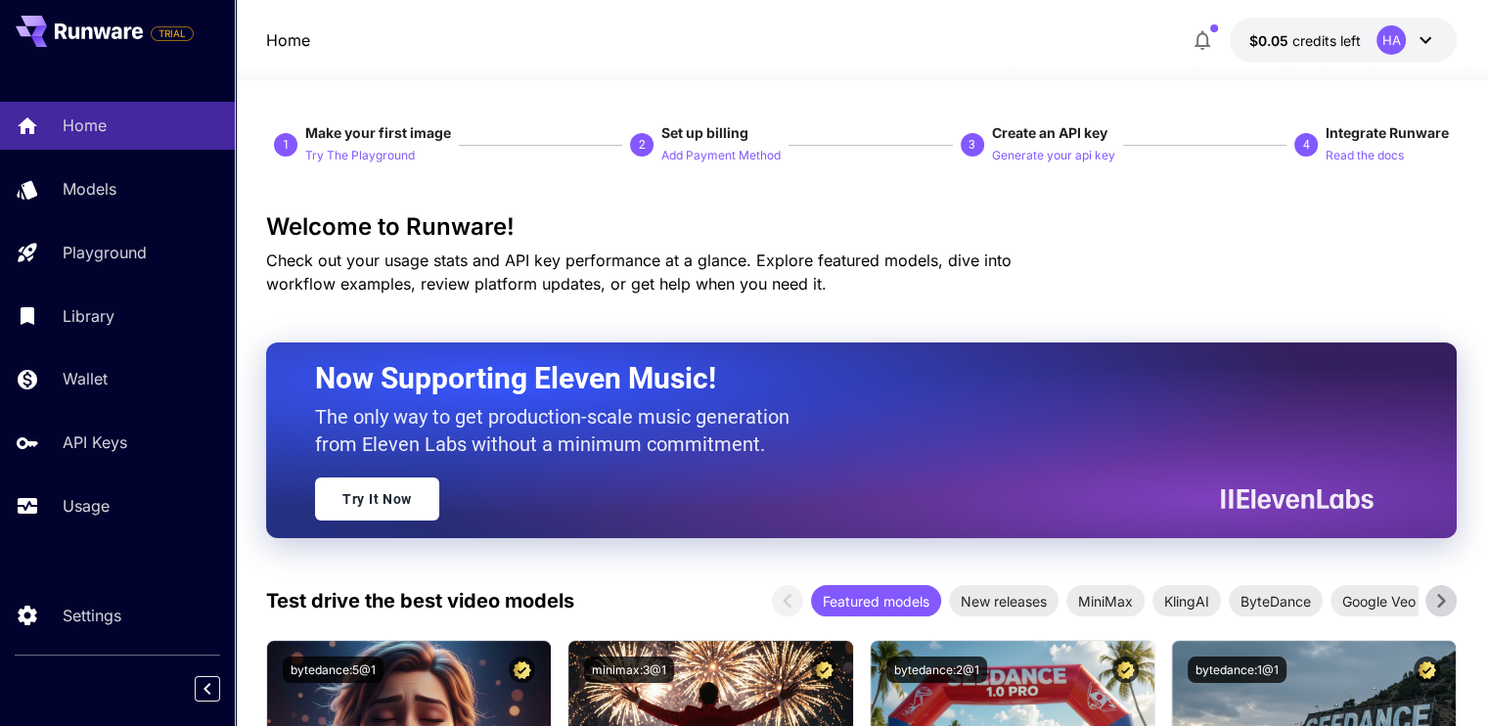
click at [116, 28] on icon at bounding box center [117, 32] width 11 height 13
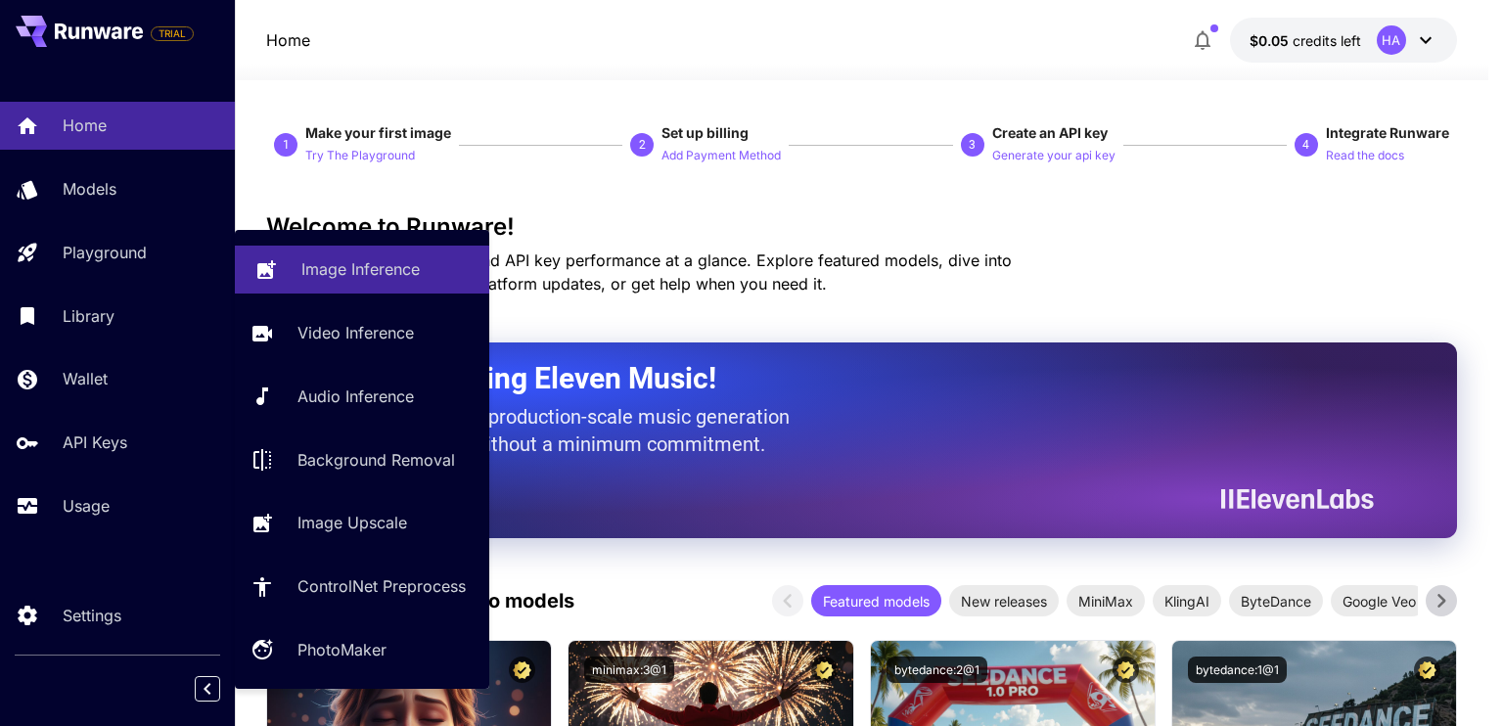
drag, startPoint x: 114, startPoint y: 269, endPoint x: 291, endPoint y: 266, distance: 176.1
click at [114, 269] on link "Playground" at bounding box center [117, 253] width 235 height 48
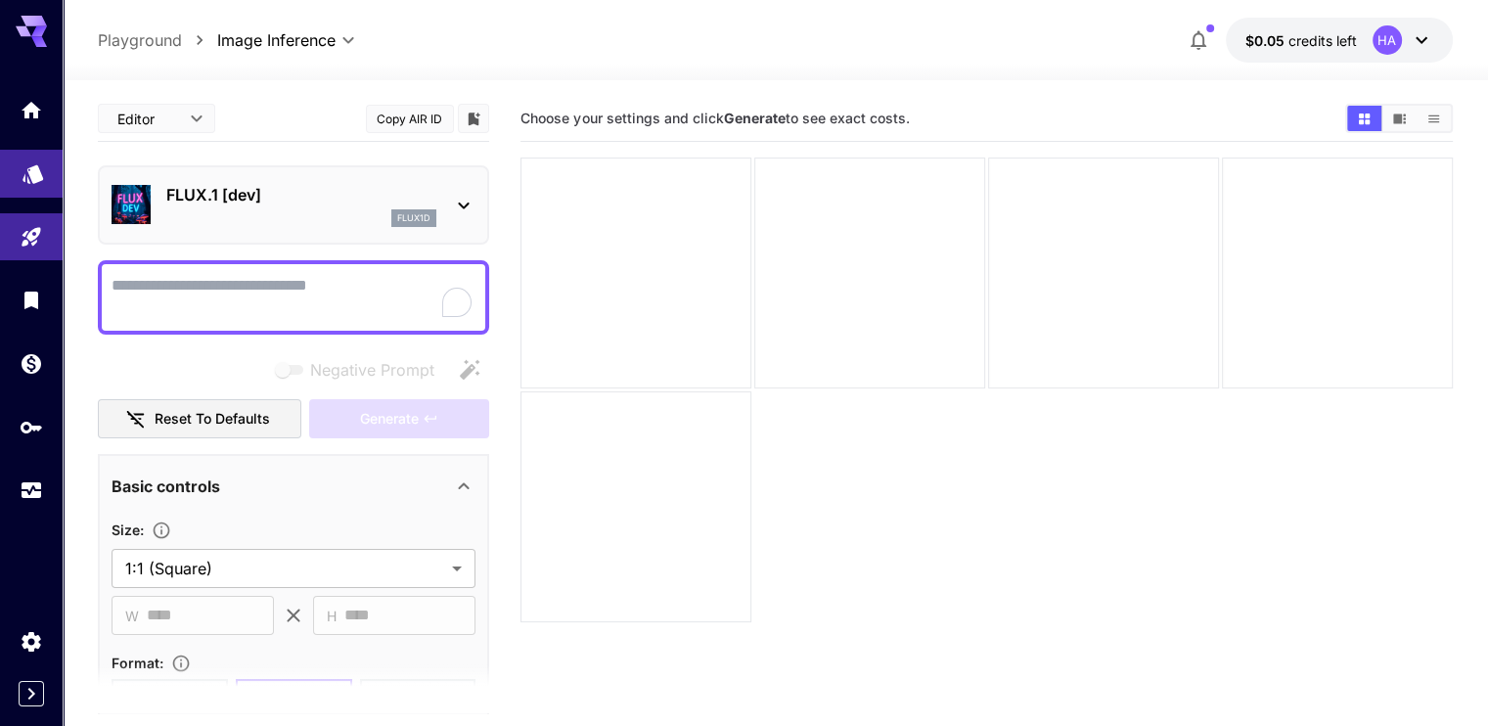
click at [50, 175] on link at bounding box center [31, 174] width 63 height 48
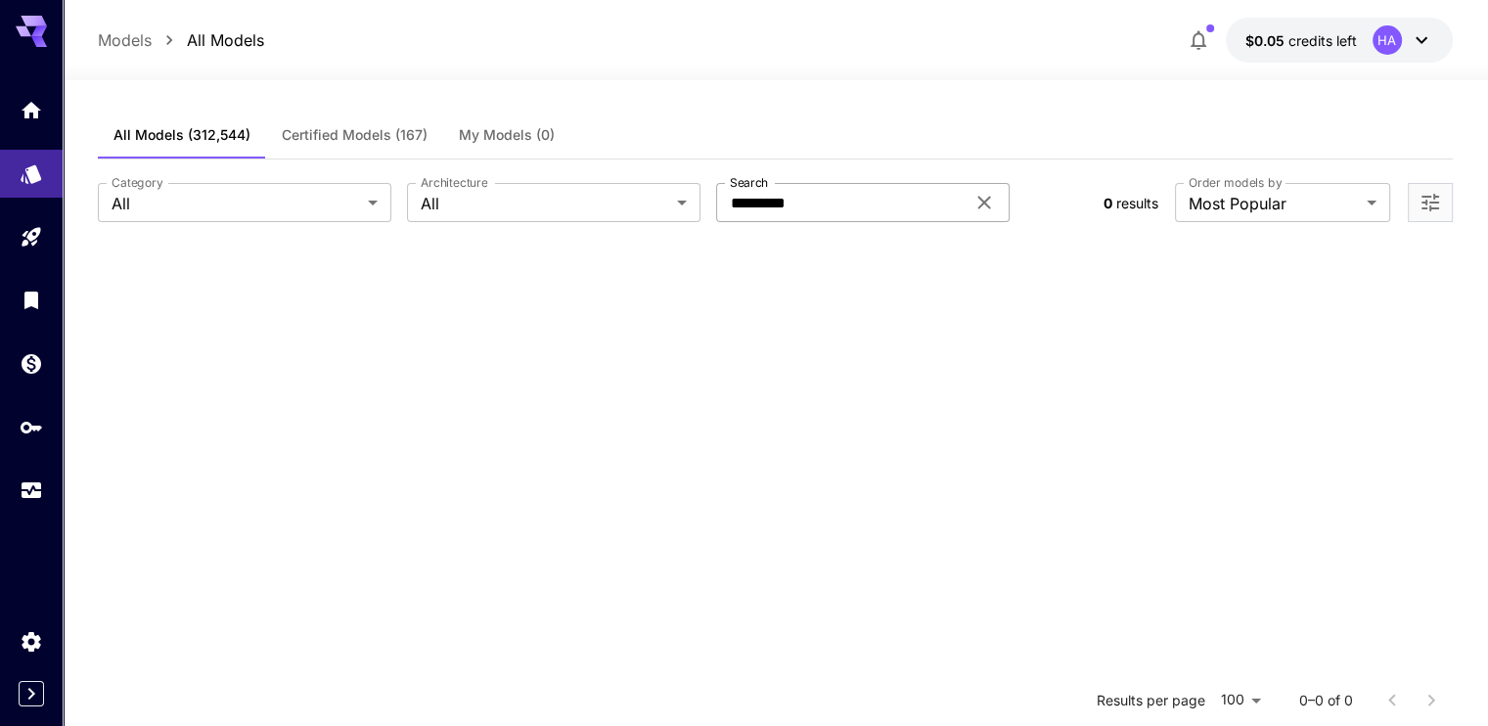
click at [838, 210] on input "*********" at bounding box center [840, 202] width 249 height 39
click at [30, 432] on icon "API Keys" at bounding box center [33, 420] width 23 height 23
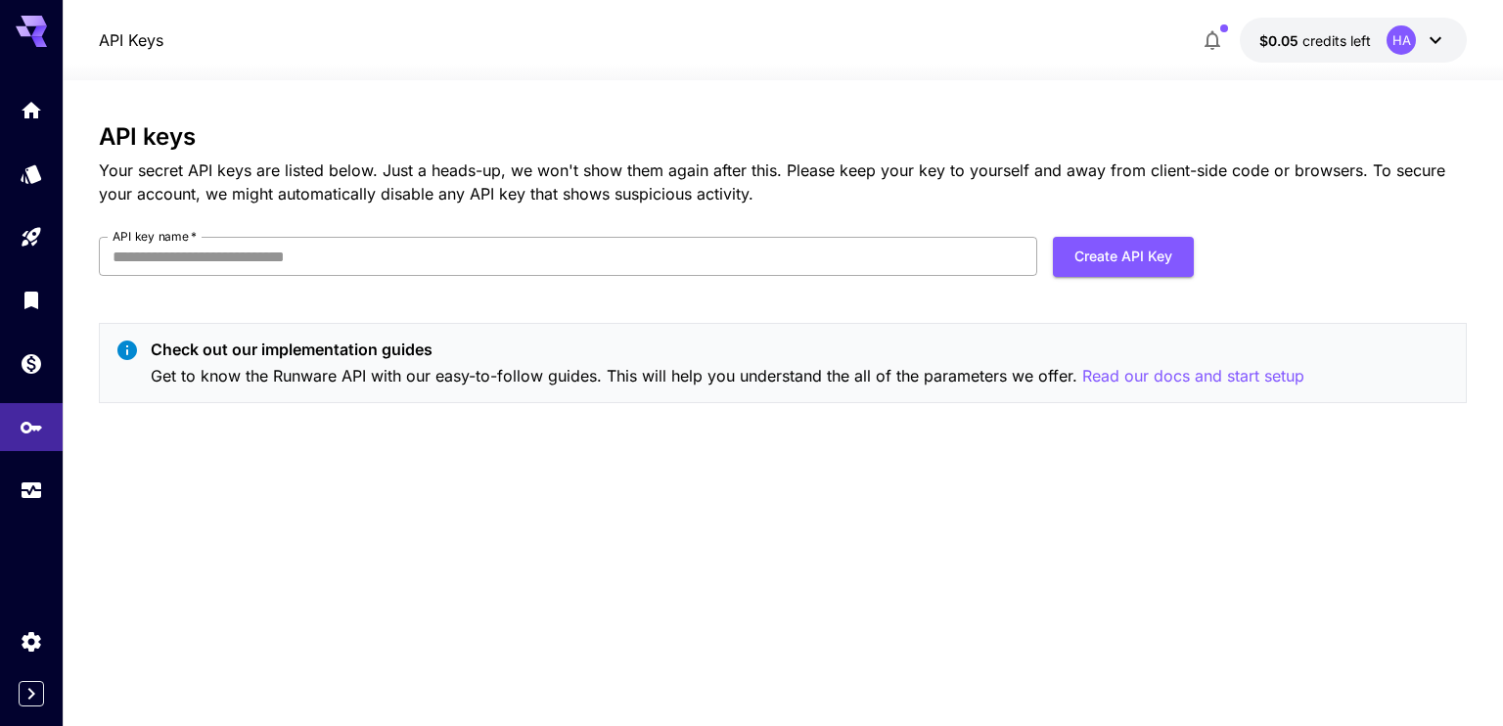
click at [762, 260] on input "API key name   *" at bounding box center [568, 256] width 938 height 39
click at [811, 185] on p "Your secret API keys are listed below. Just a heads-up, we won't show them agai…" at bounding box center [783, 182] width 1368 height 47
click at [31, 177] on icon "Models" at bounding box center [33, 168] width 21 height 19
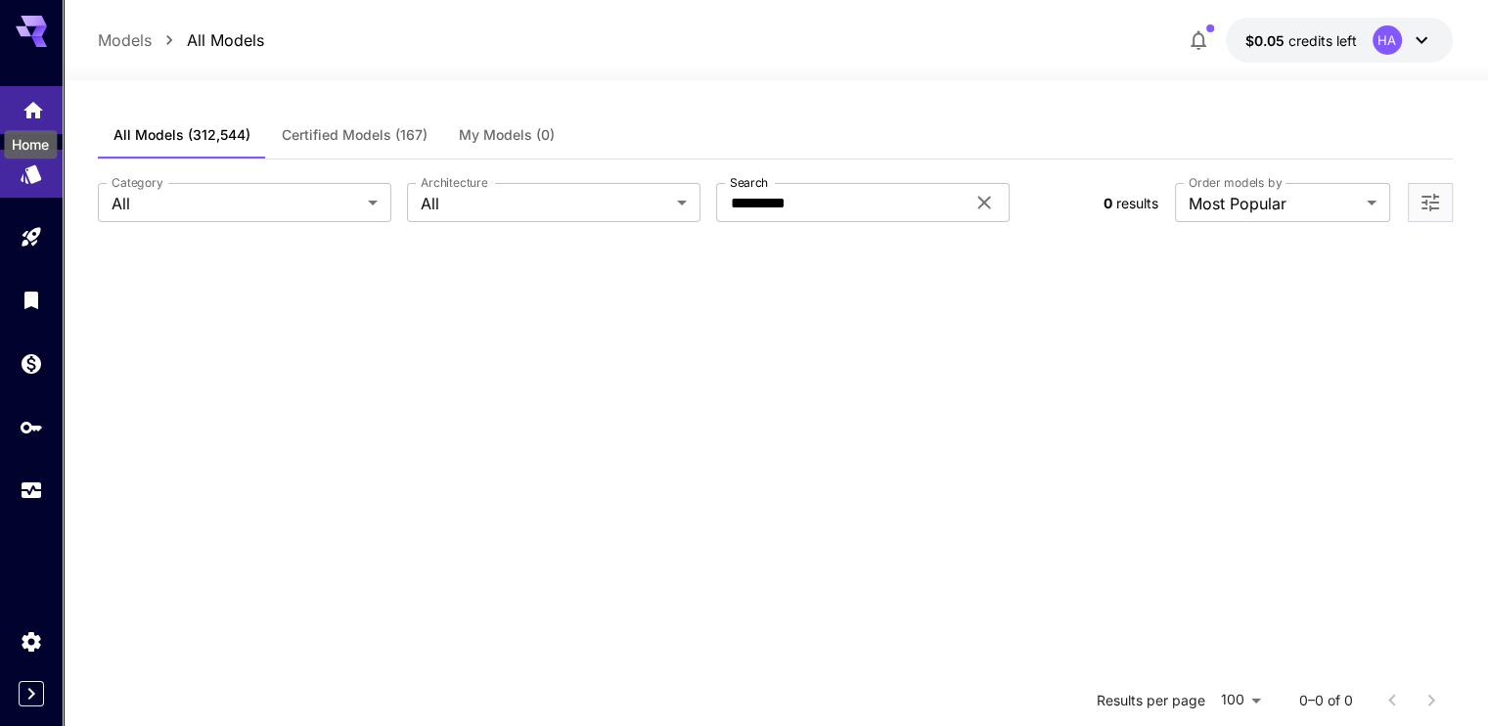
click at [31, 105] on icon "Home" at bounding box center [33, 104] width 20 height 17
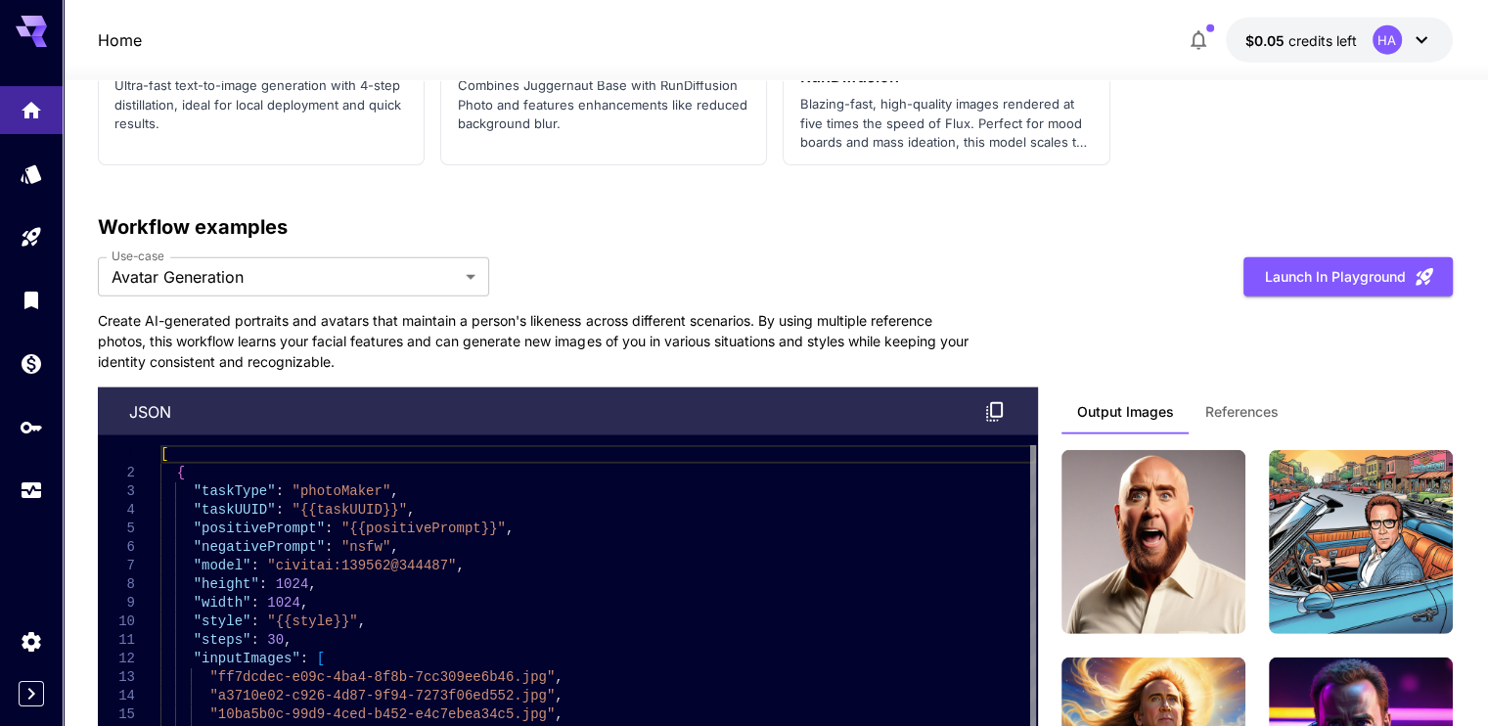
scroll to position [5186, 0]
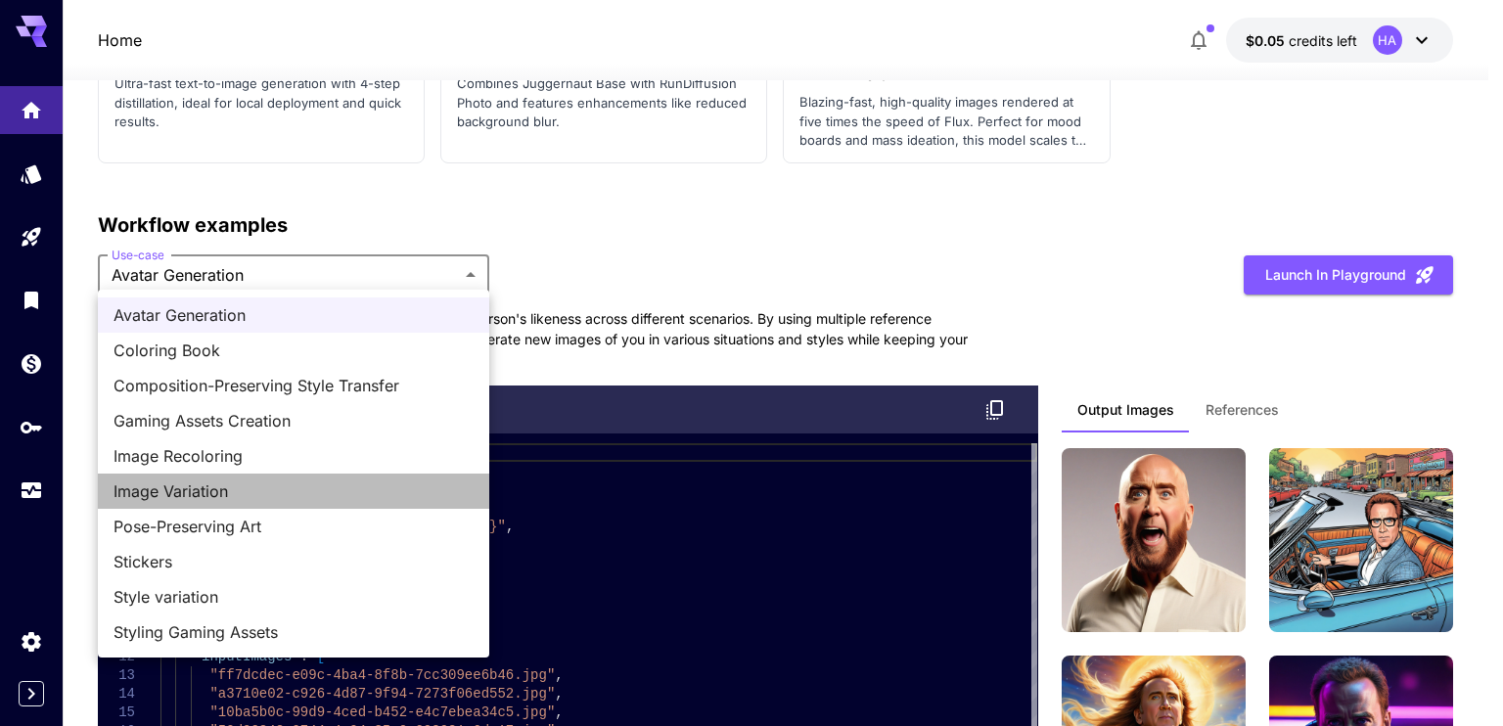
click at [290, 503] on li "Image Variation" at bounding box center [293, 491] width 391 height 35
type input "**********"
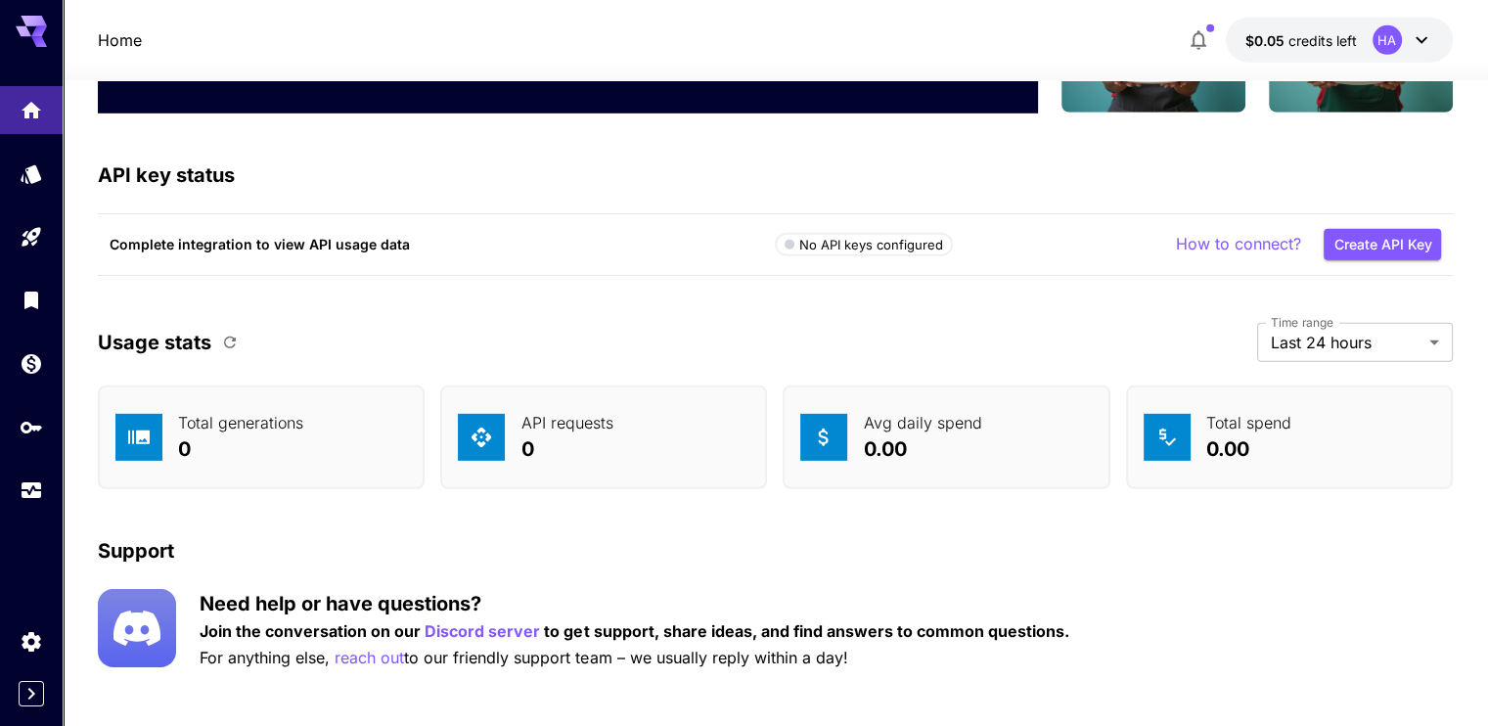
scroll to position [5965, 0]
